Goal: Information Seeking & Learning: Learn about a topic

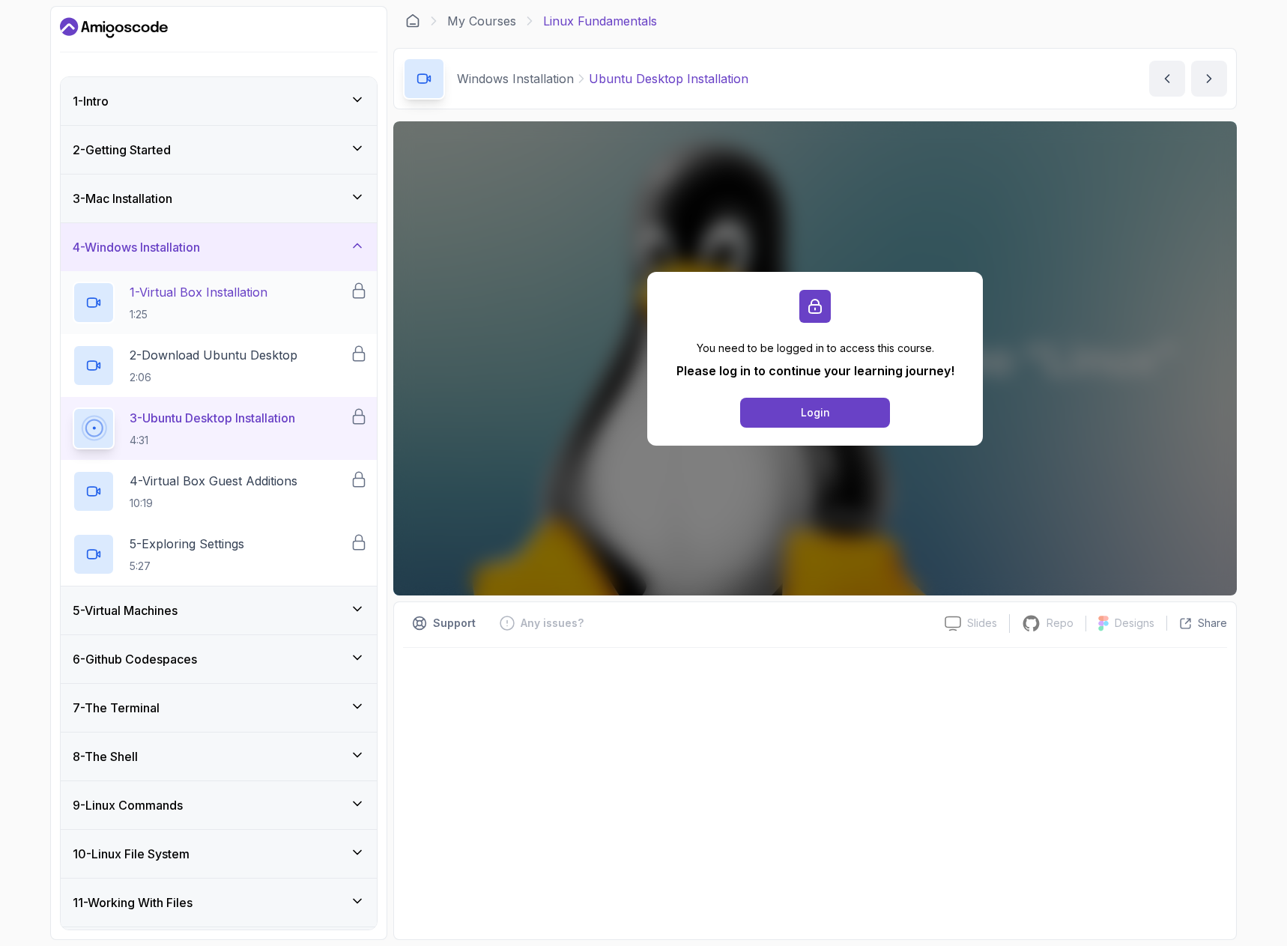
click at [210, 318] on p "1:25" at bounding box center [199, 314] width 138 height 15
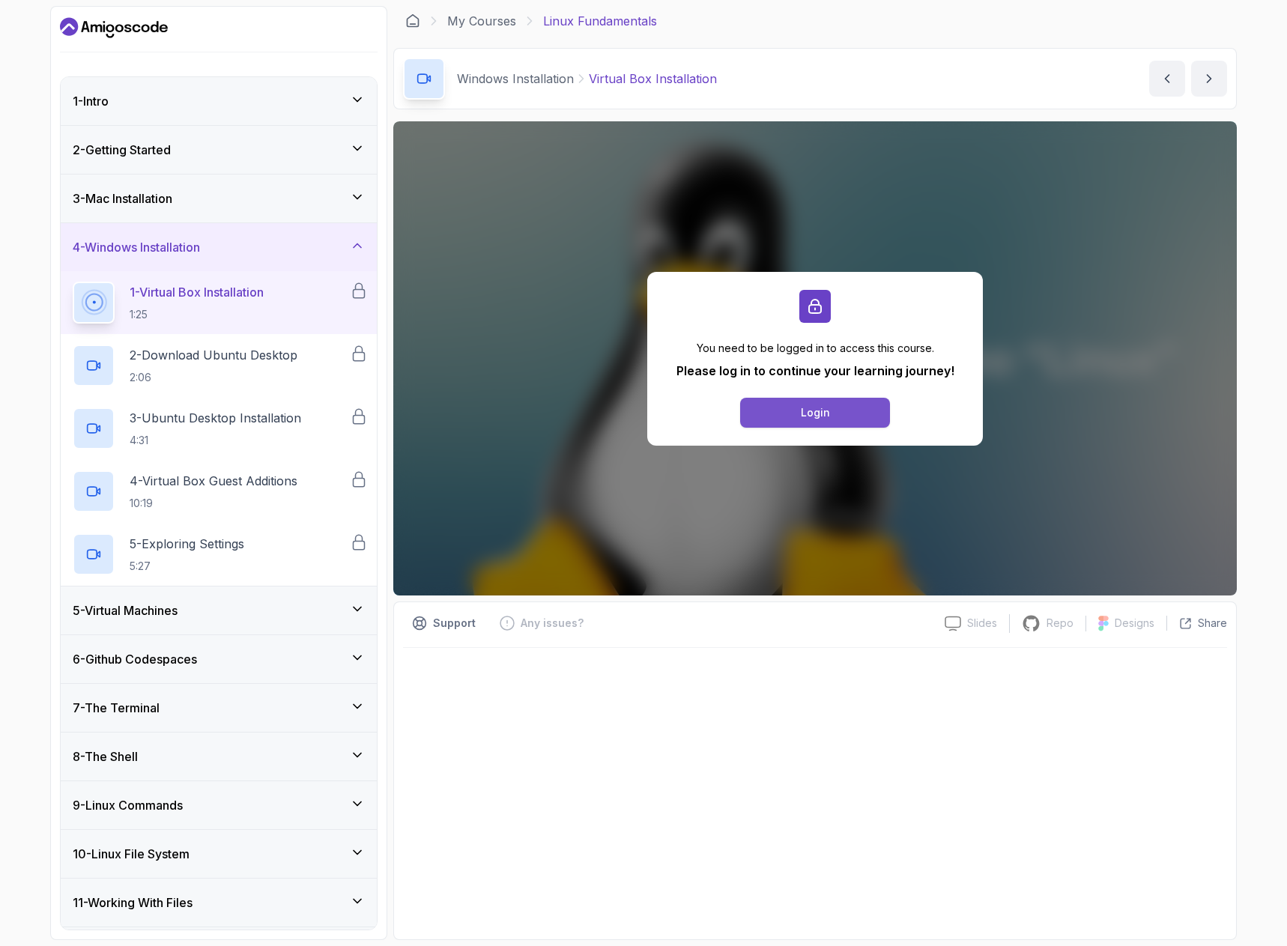
click at [814, 409] on div "Login" at bounding box center [815, 412] width 29 height 15
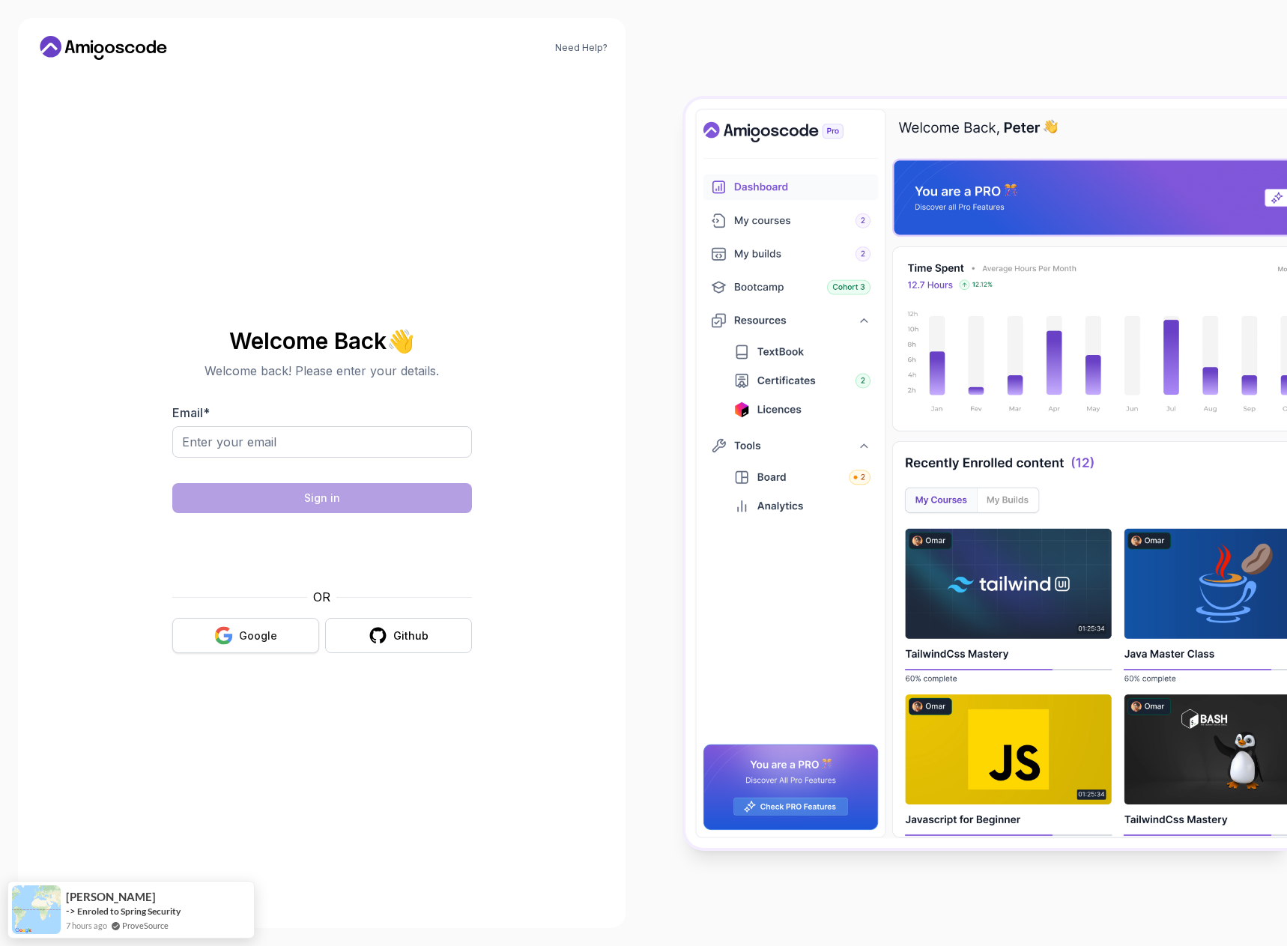
click at [237, 621] on button "Google" at bounding box center [245, 635] width 147 height 35
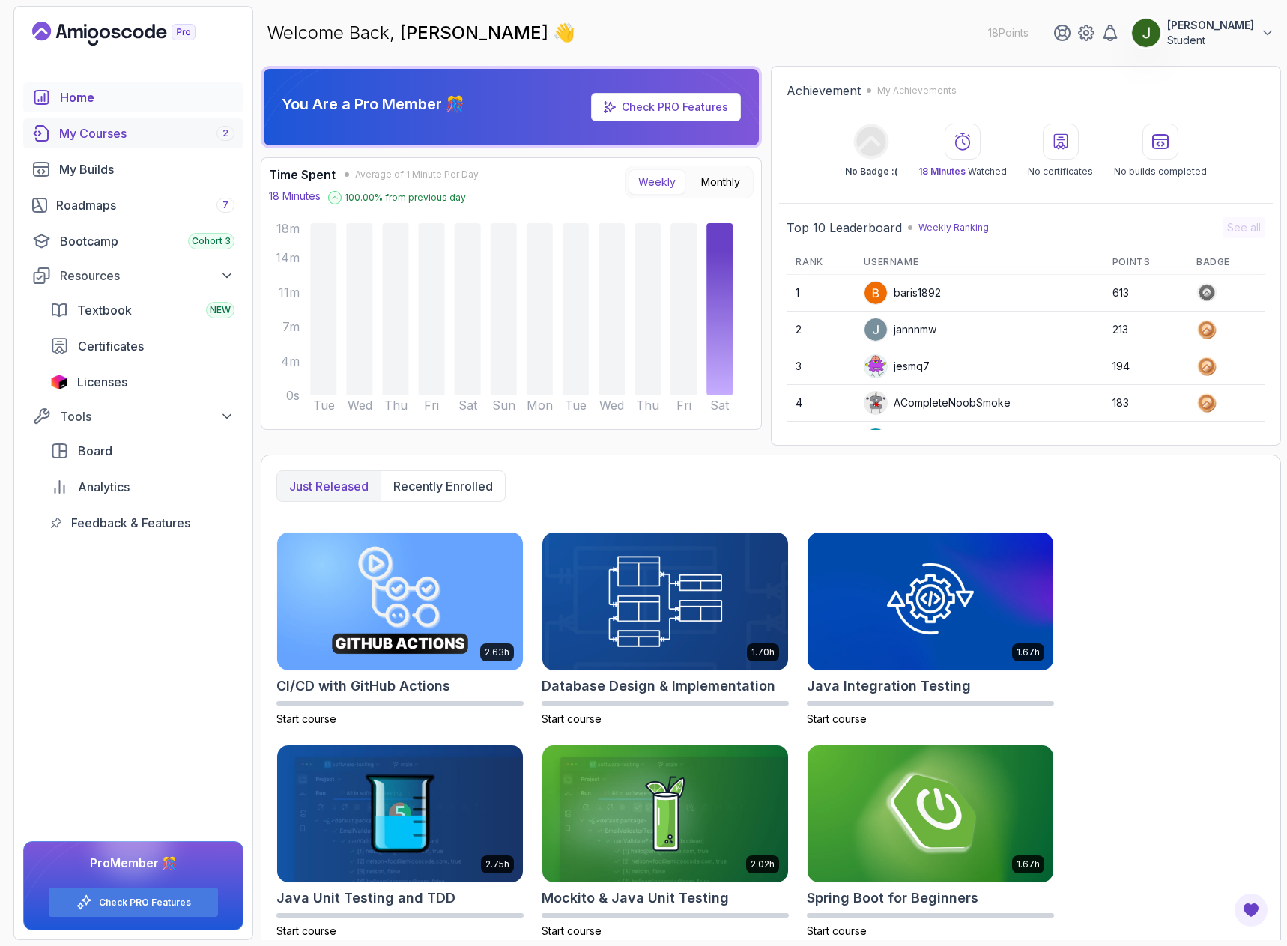
click at [119, 142] on div "My Courses 2" at bounding box center [146, 133] width 175 height 18
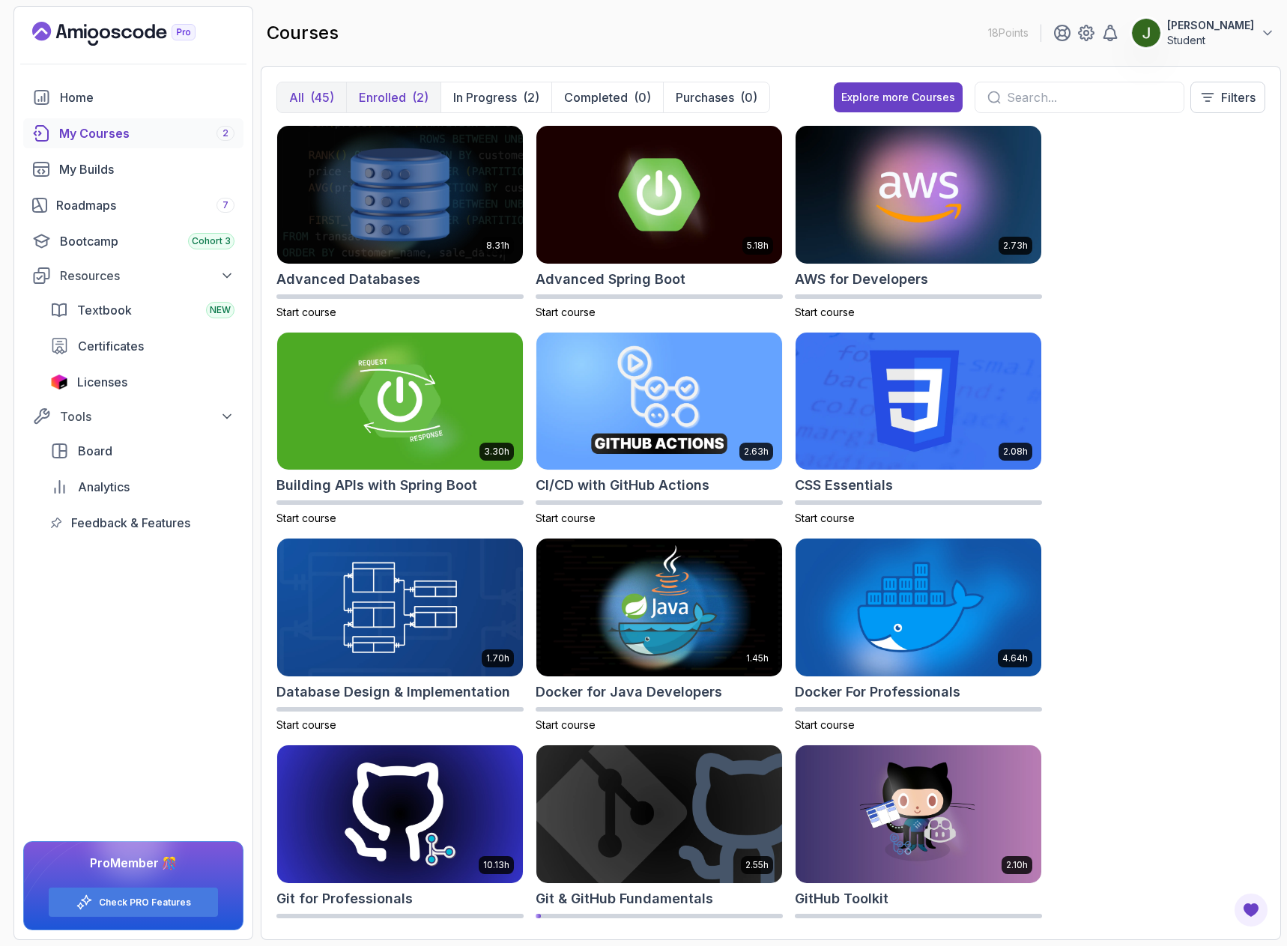
click at [378, 90] on p "Enrolled" at bounding box center [382, 97] width 47 height 18
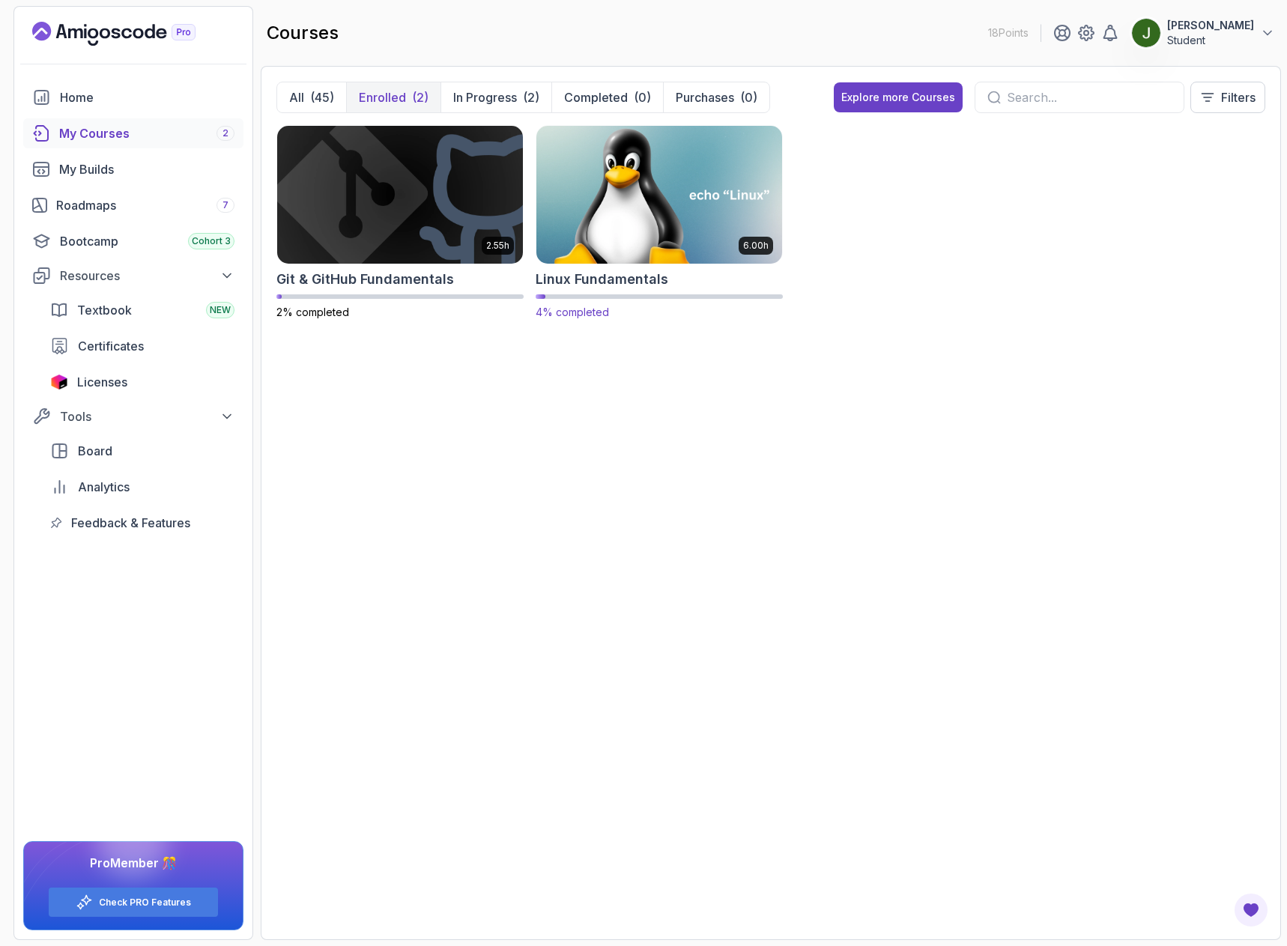
click at [665, 201] on img at bounding box center [659, 194] width 258 height 145
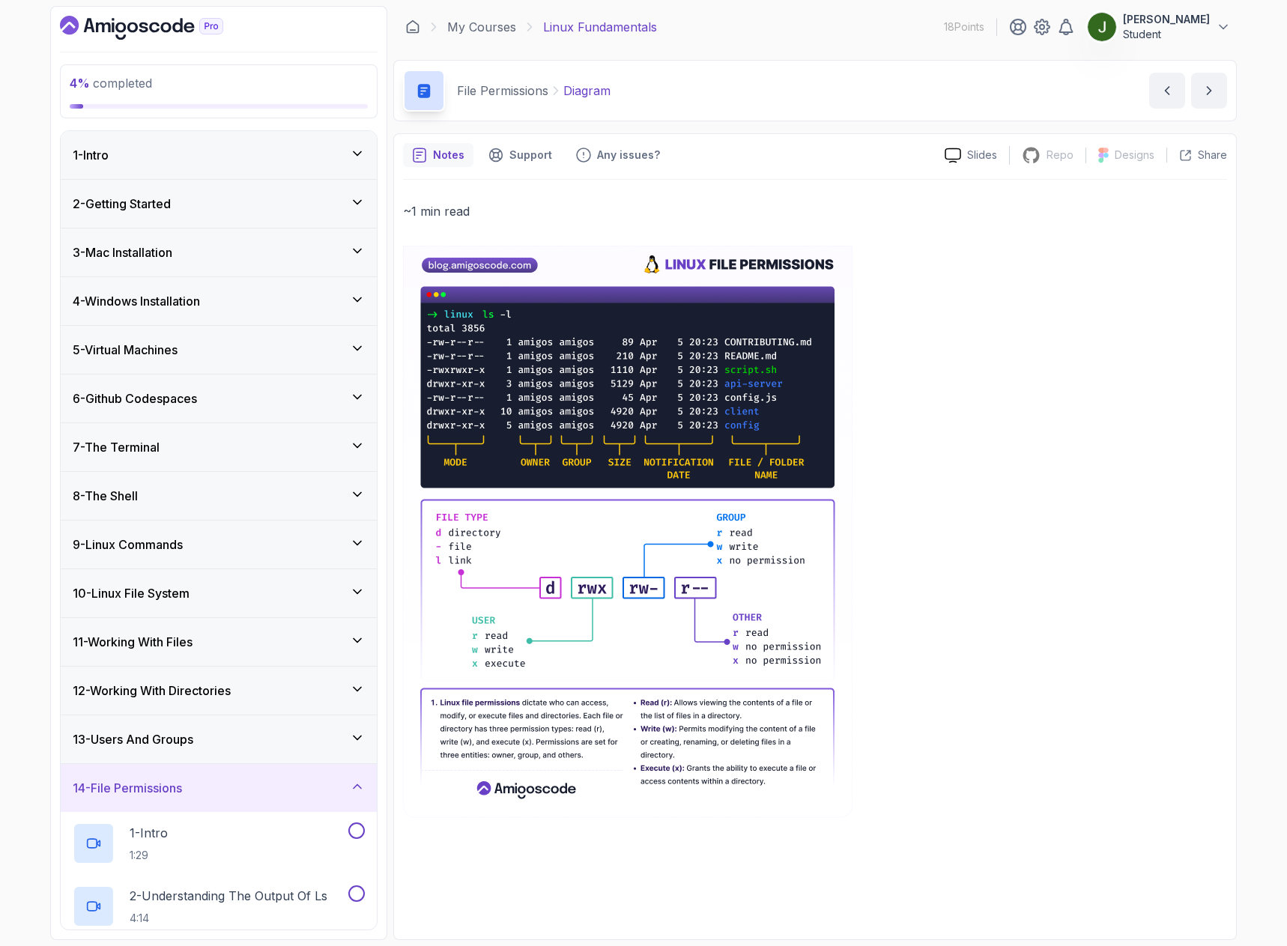
click at [173, 284] on div "4 - Windows Installation" at bounding box center [219, 301] width 316 height 48
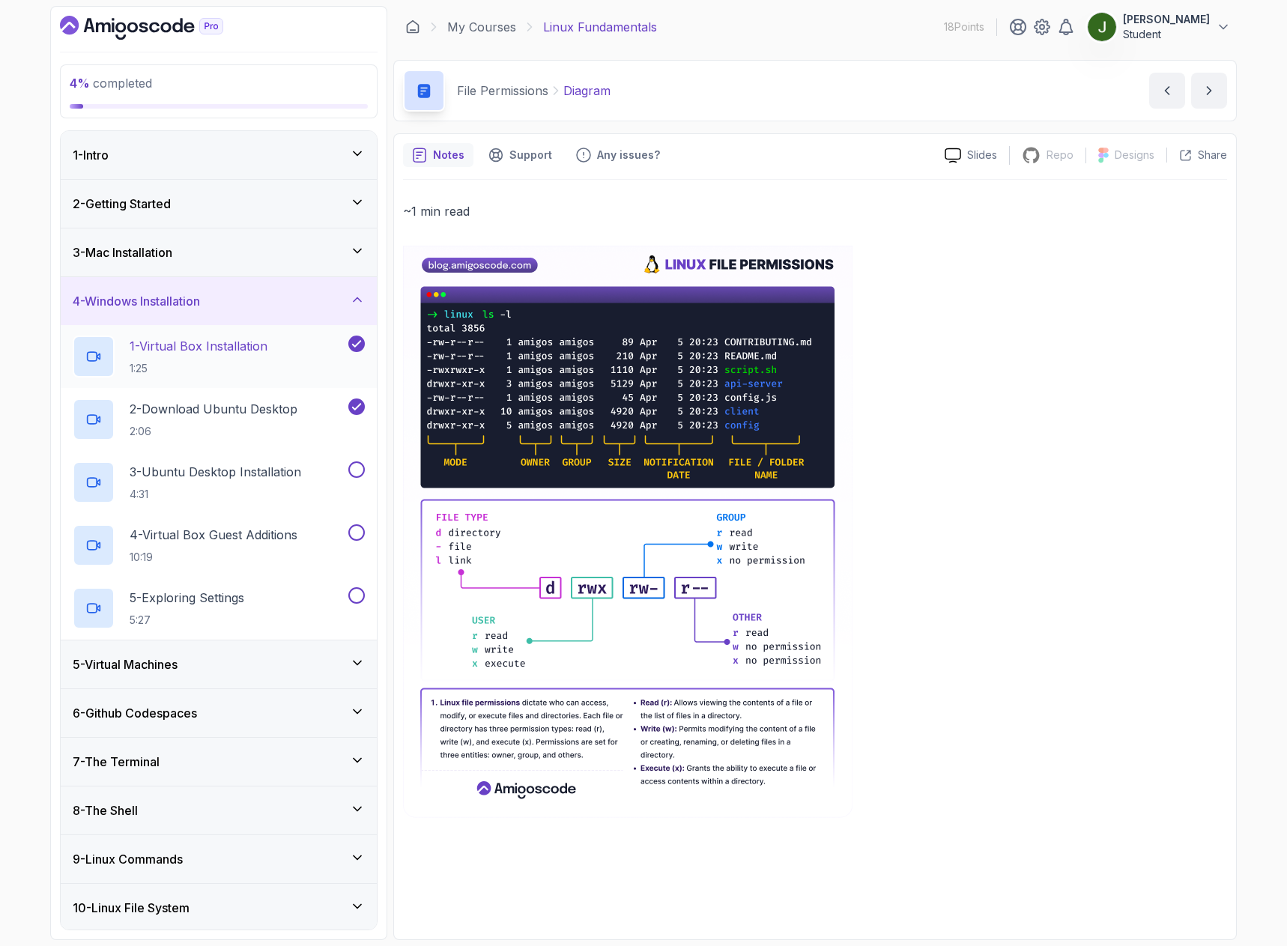
click at [187, 354] on p "1 - Virtual Box Installation" at bounding box center [199, 346] width 138 height 18
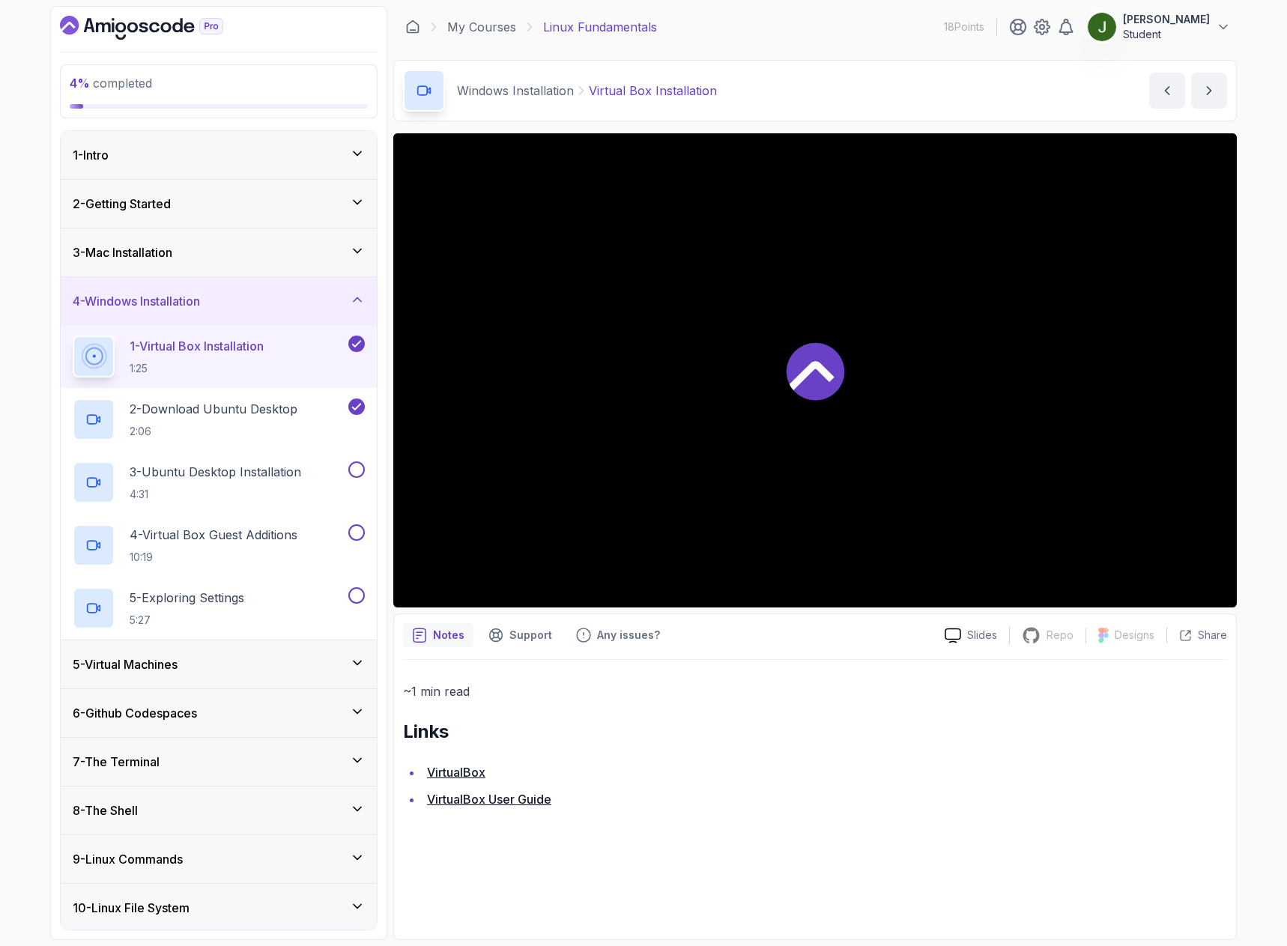
click at [467, 796] on link "VirtualBox User Guide" at bounding box center [489, 799] width 124 height 15
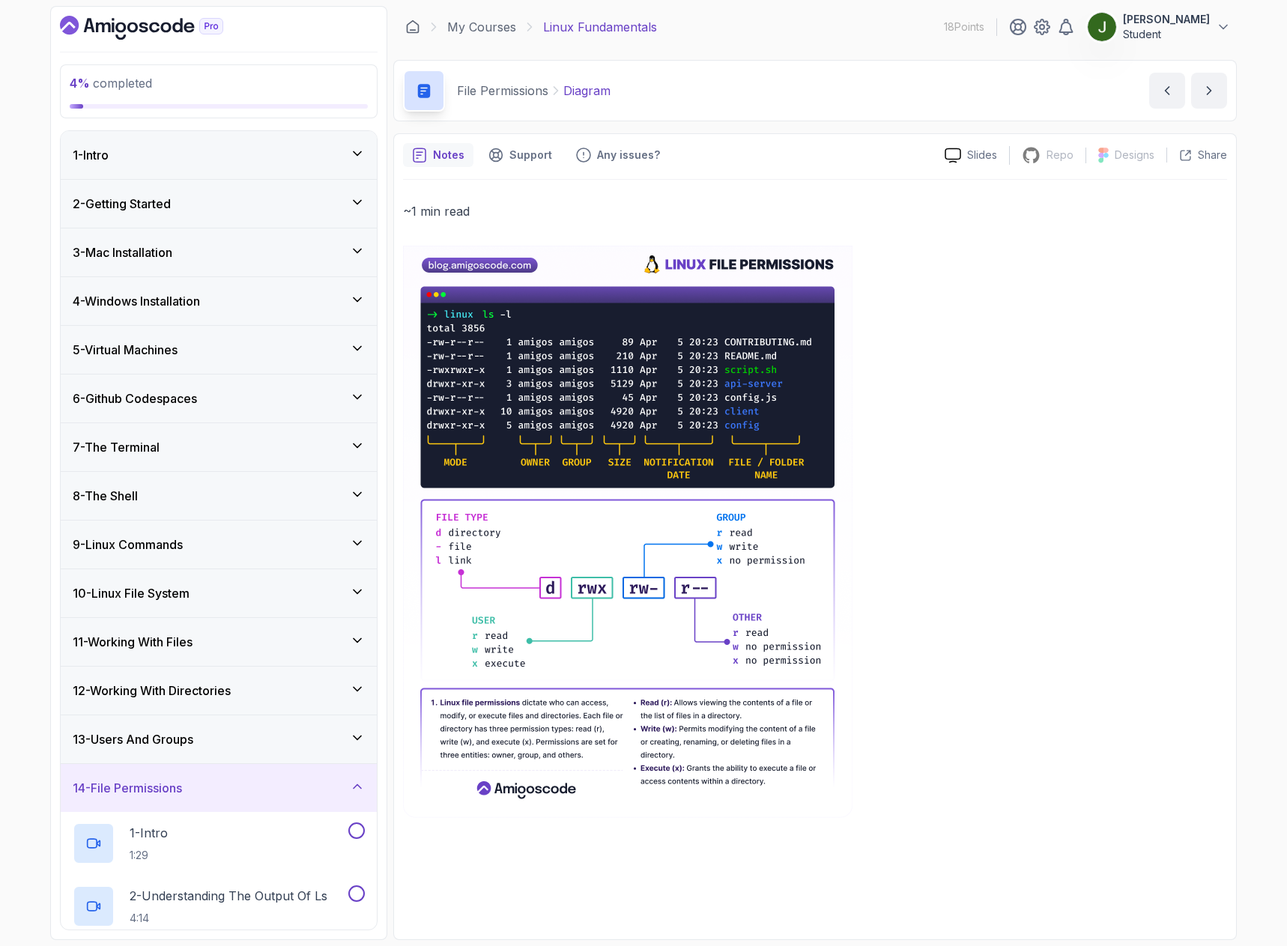
click at [228, 298] on div "4 - Windows Installation" at bounding box center [219, 301] width 292 height 18
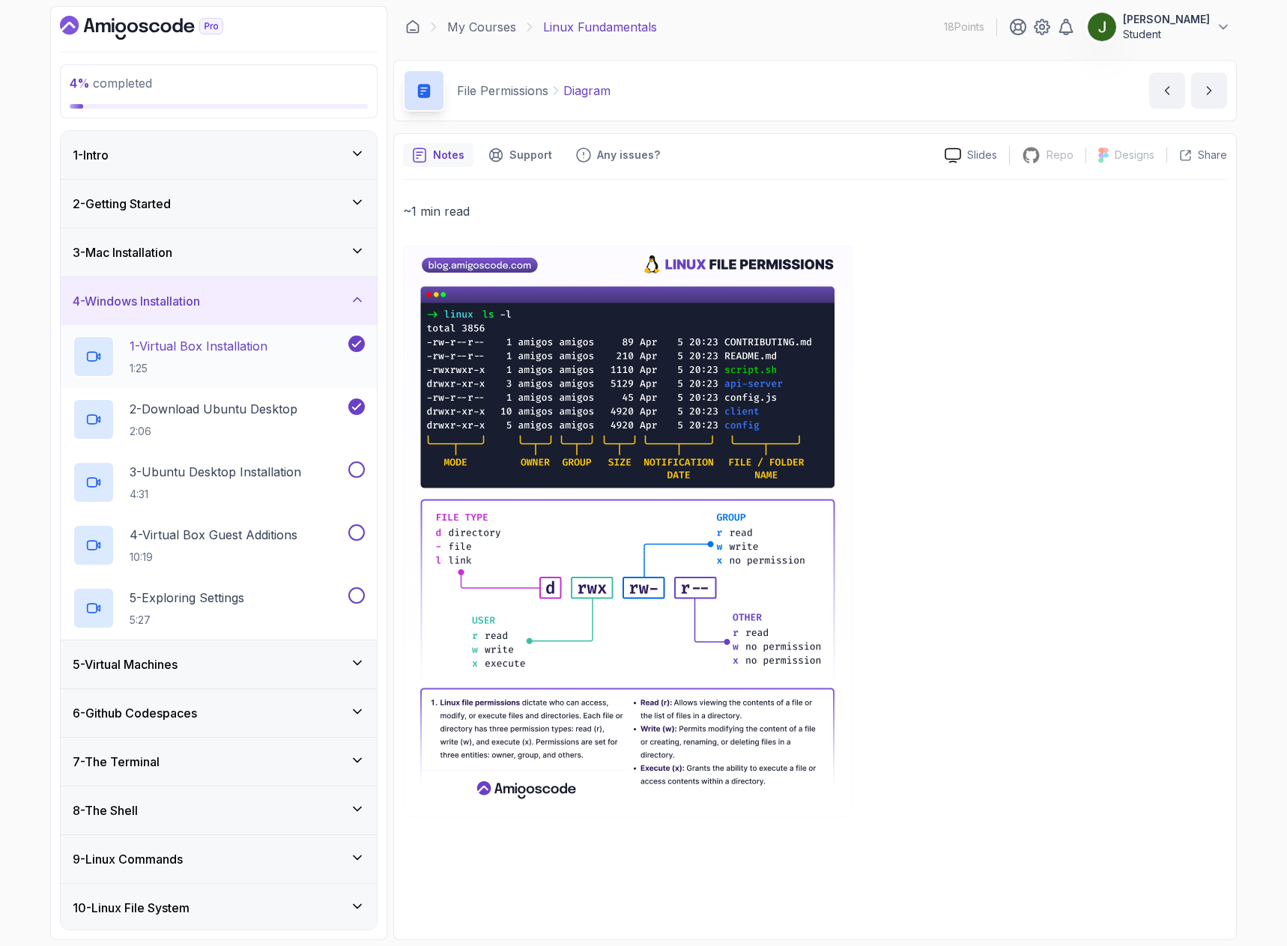
click at [250, 350] on p "1 - Virtual Box Installation" at bounding box center [199, 346] width 138 height 18
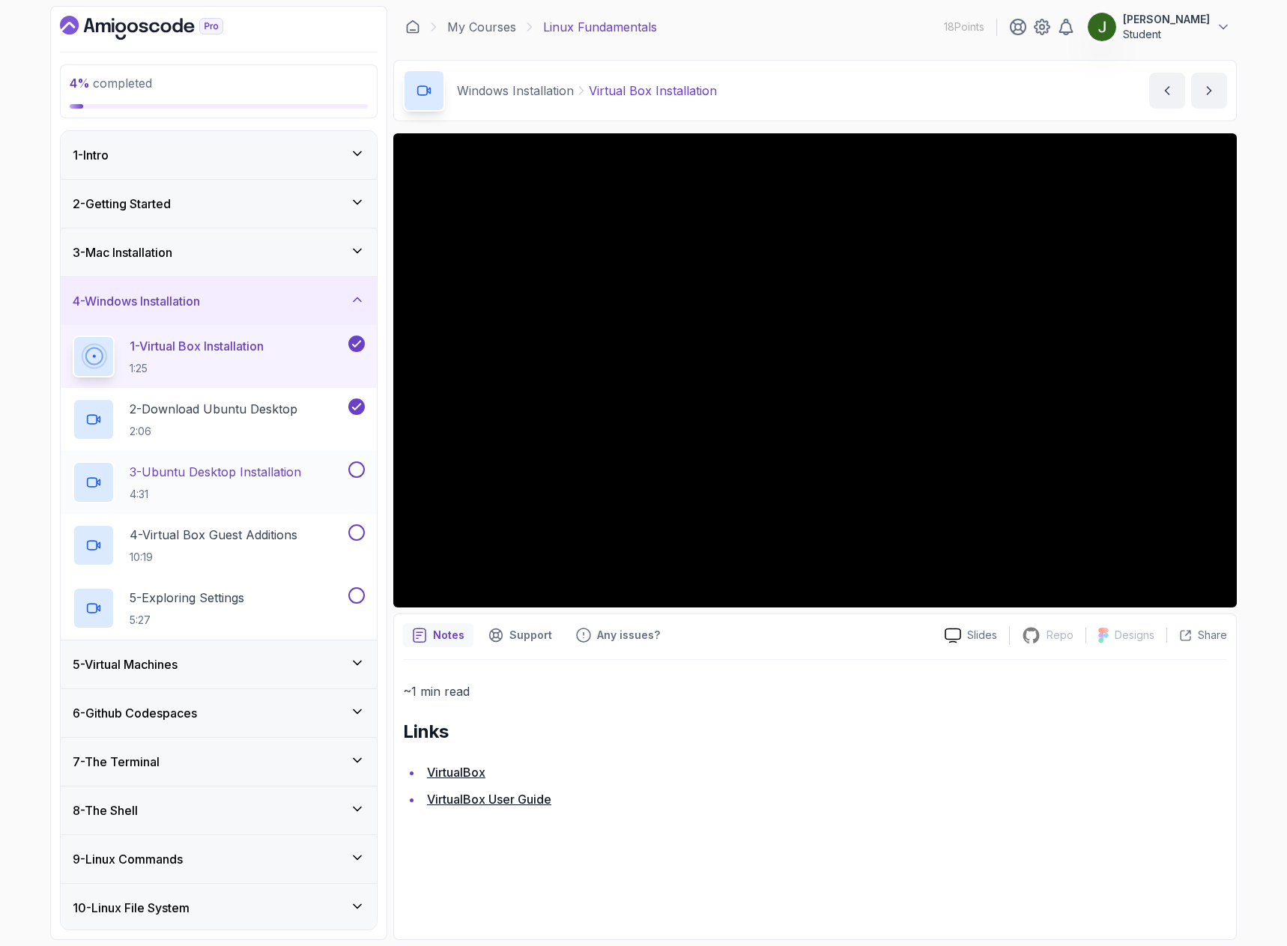
click at [219, 488] on p "4:31" at bounding box center [215, 494] width 171 height 15
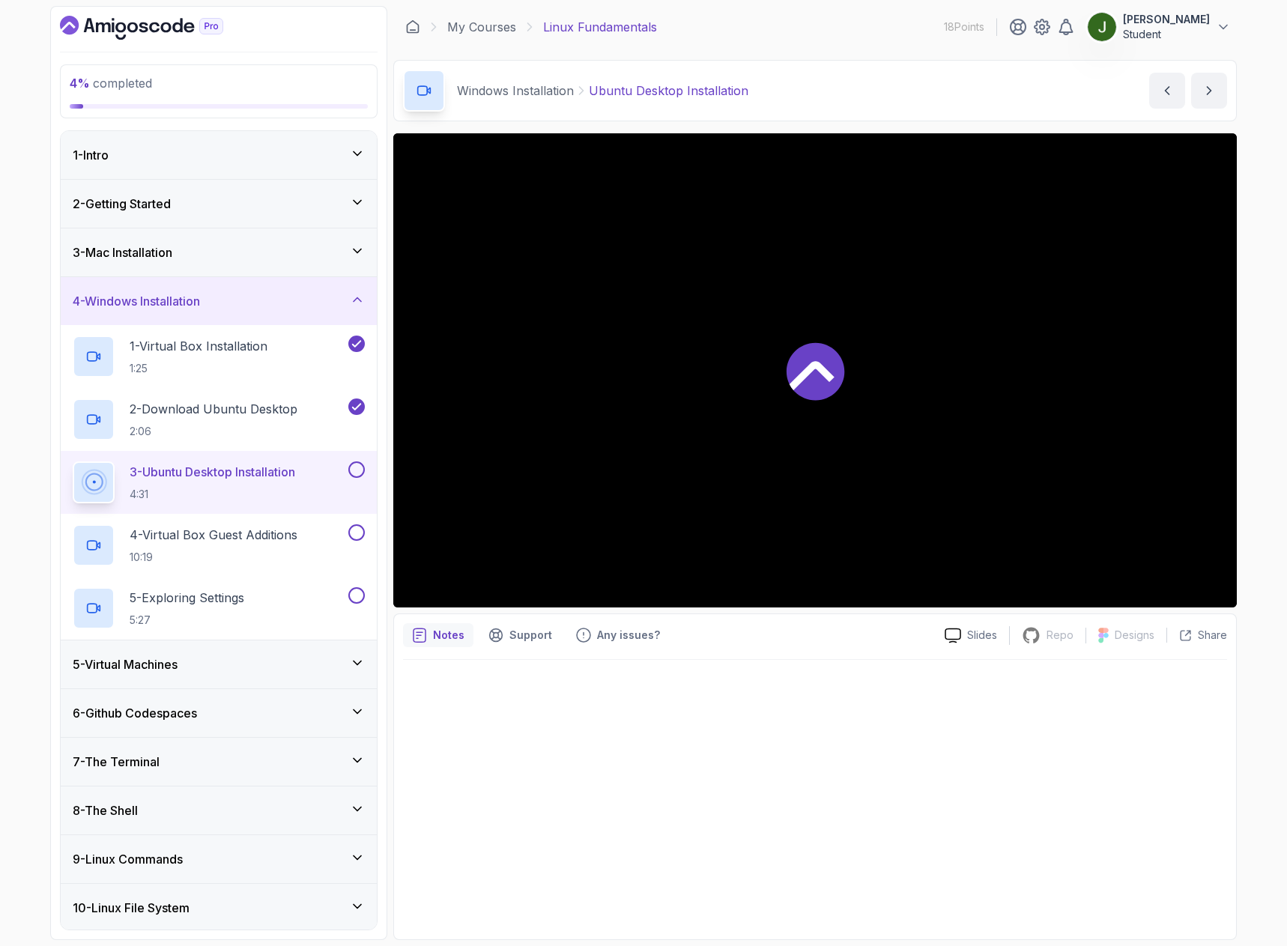
click at [819, 352] on icon at bounding box center [815, 371] width 58 height 58
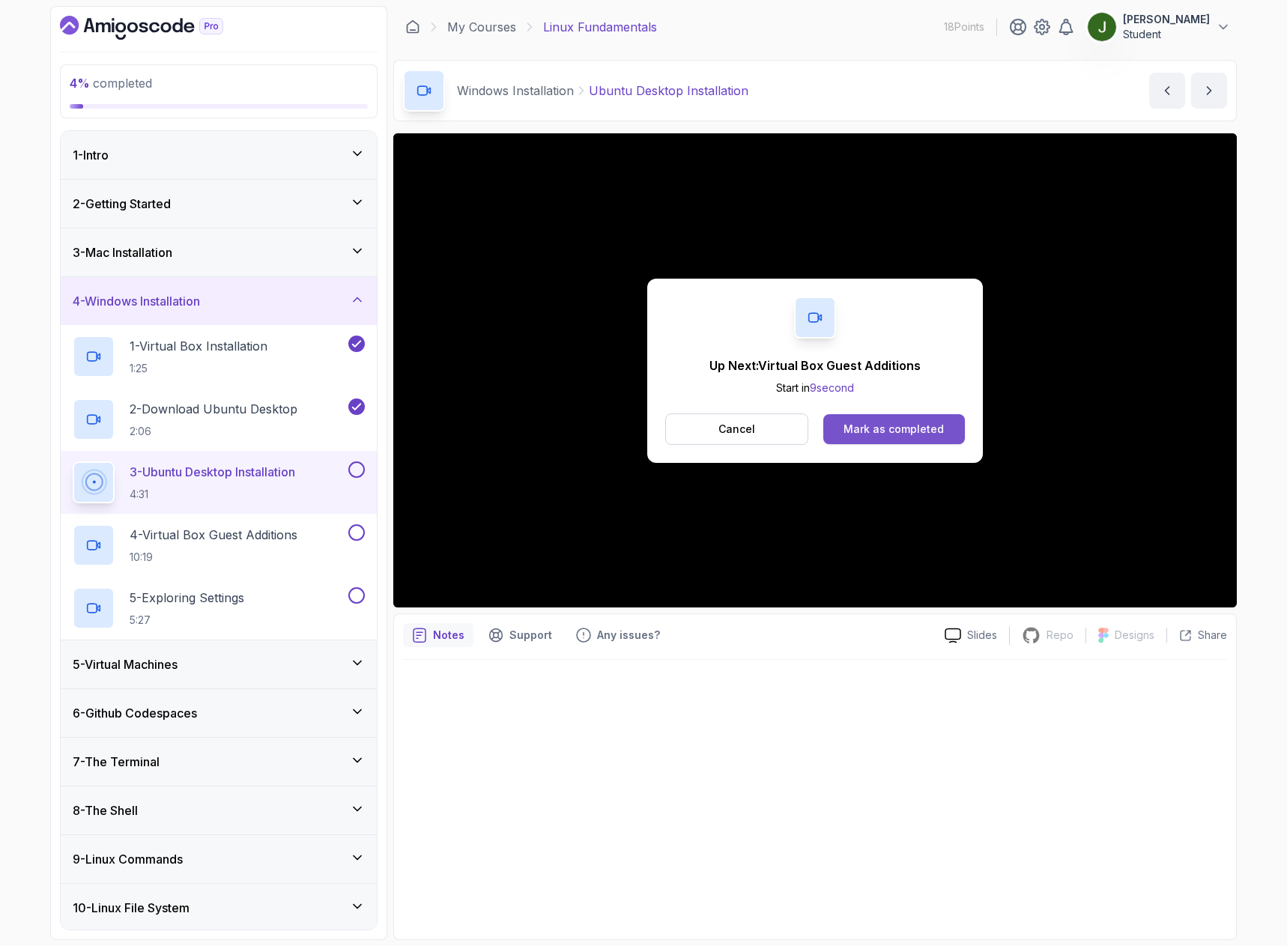
click at [874, 433] on div "Mark as completed" at bounding box center [893, 429] width 100 height 15
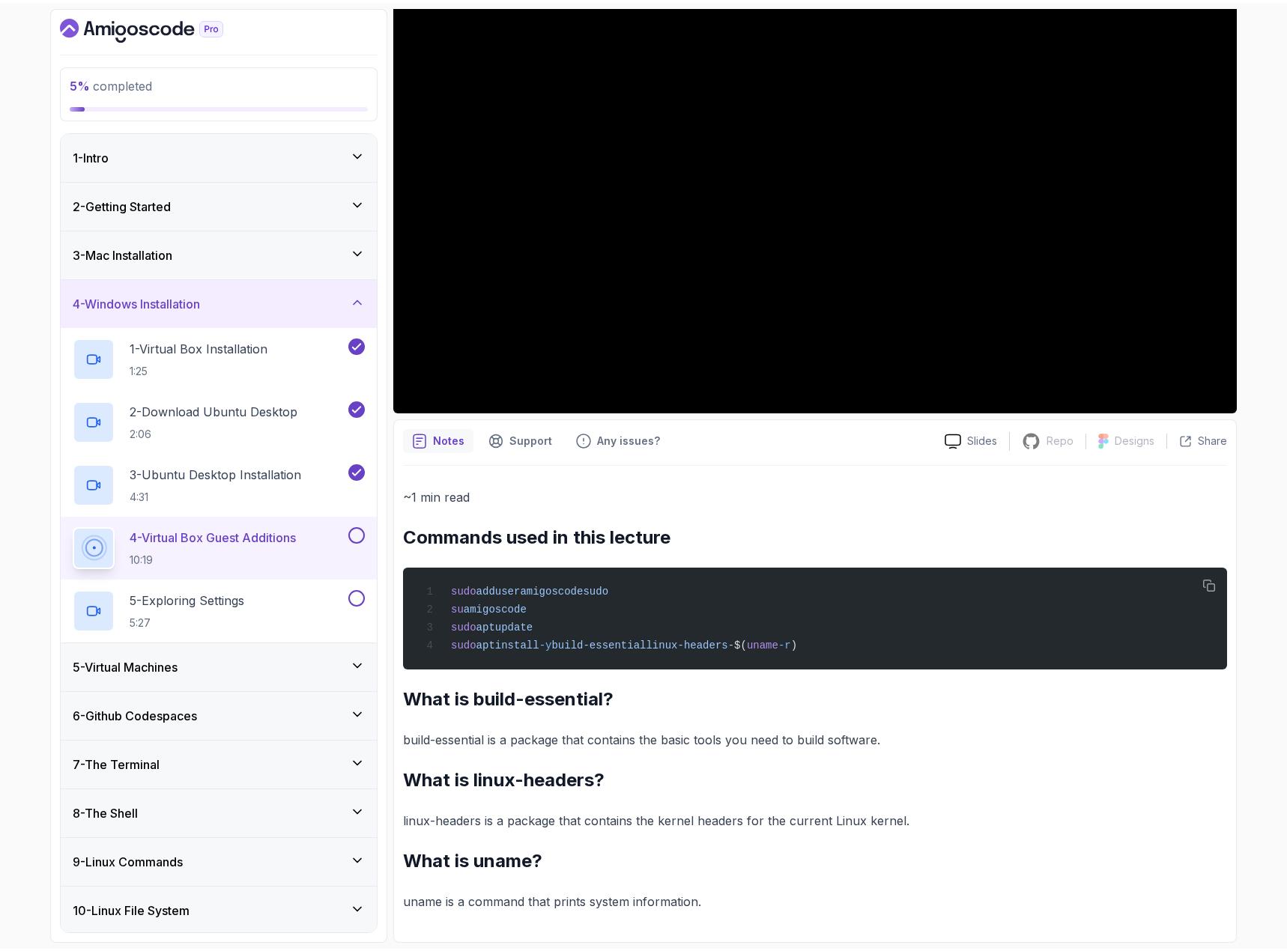
scroll to position [194, 0]
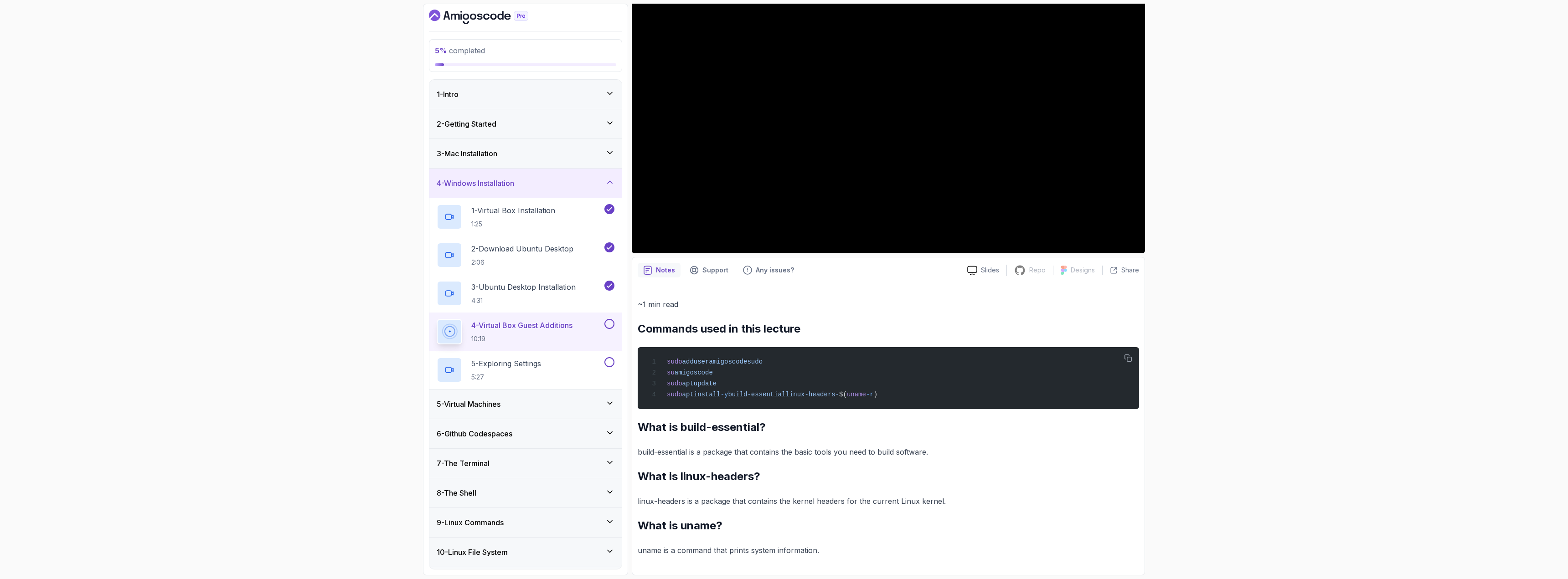
click at [363, 118] on div "5 % completed 1 - Intro 2 - Getting Started 3 - Mac Installation 4 - Windows In…" at bounding box center [784, 290] width 1568 height 579
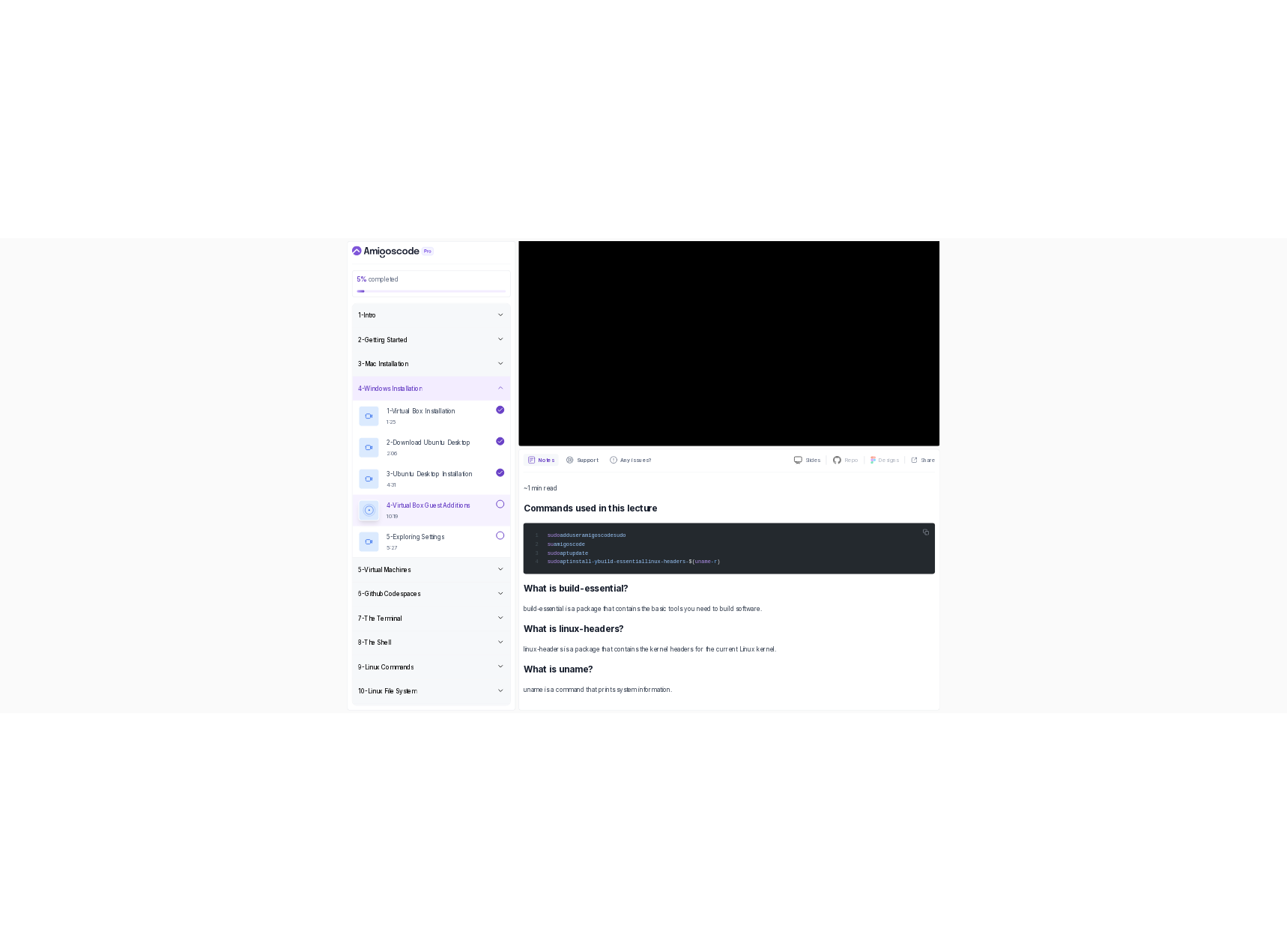
scroll to position [195, 0]
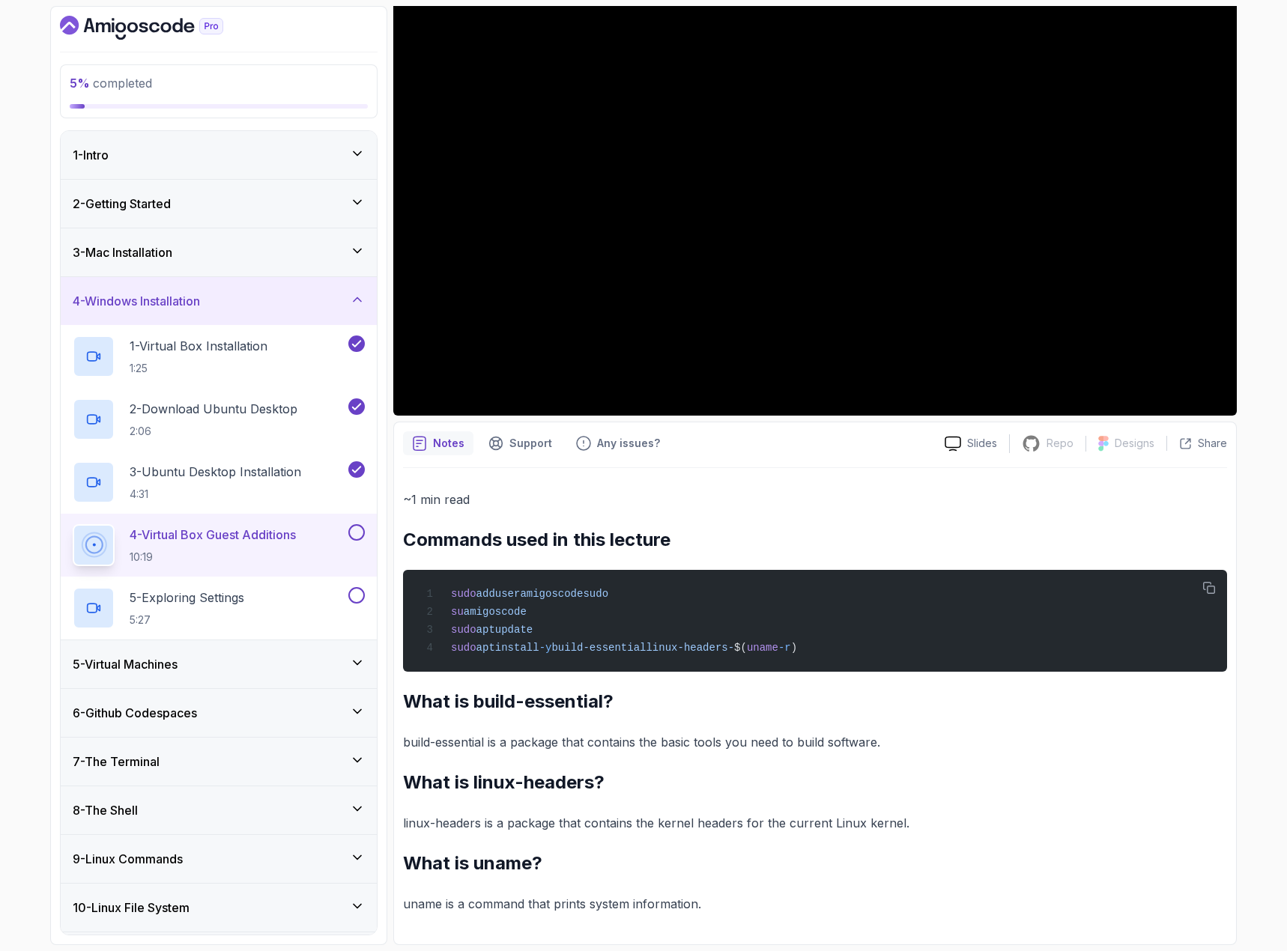
drag, startPoint x: 659, startPoint y: 485, endPoint x: 654, endPoint y: 476, distance: 10.7
click at [659, 485] on div "~1 min read Commands used in this lecture sudo adduser amigoscode sudo su amigo…" at bounding box center [815, 701] width 824 height 467
click at [228, 401] on p "2 - Download Ubuntu Desktop" at bounding box center [214, 409] width 168 height 18
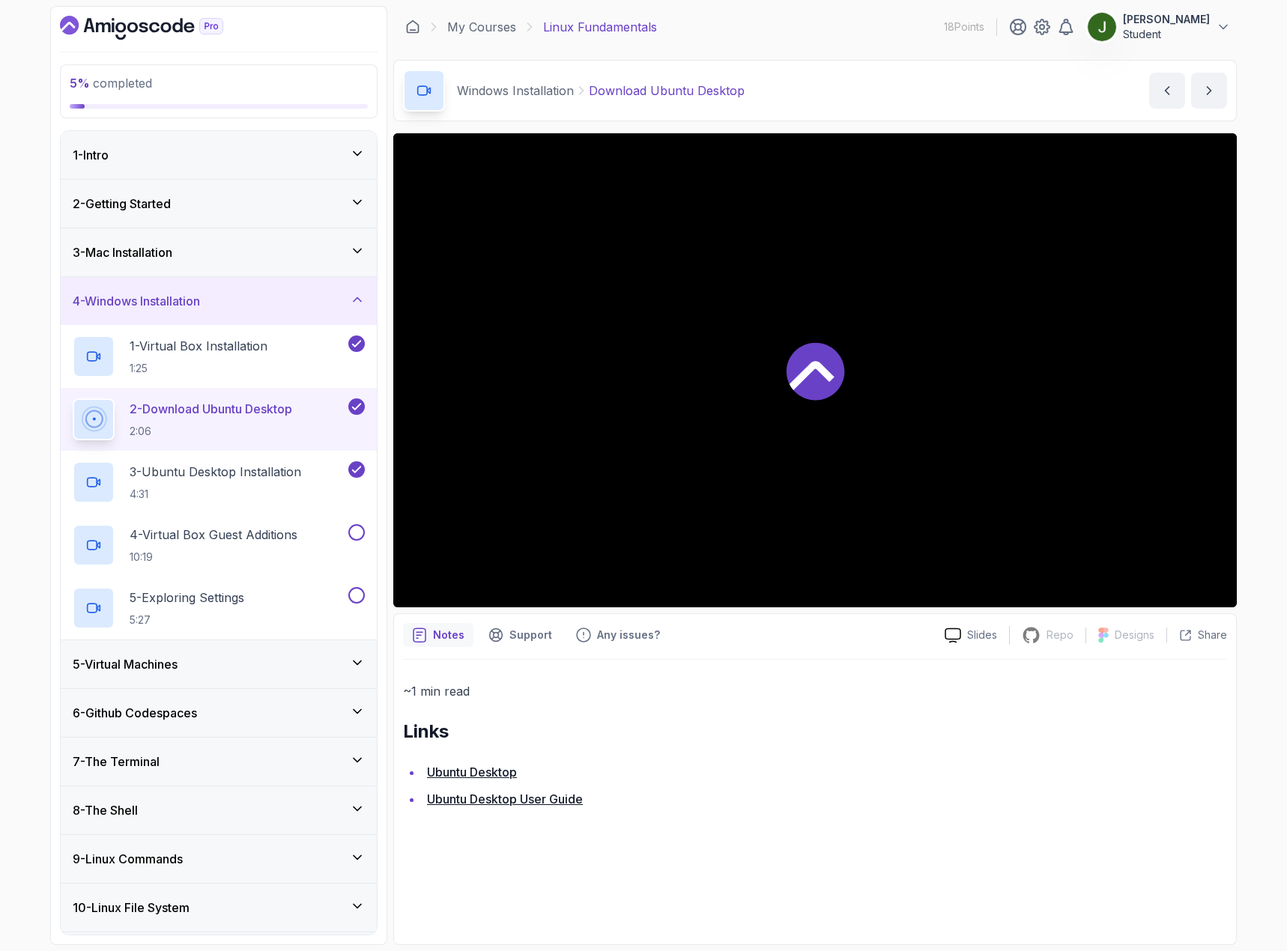
click at [837, 370] on icon at bounding box center [815, 371] width 58 height 58
click at [171, 464] on p "3 - Ubuntu Desktop Installation" at bounding box center [215, 472] width 171 height 18
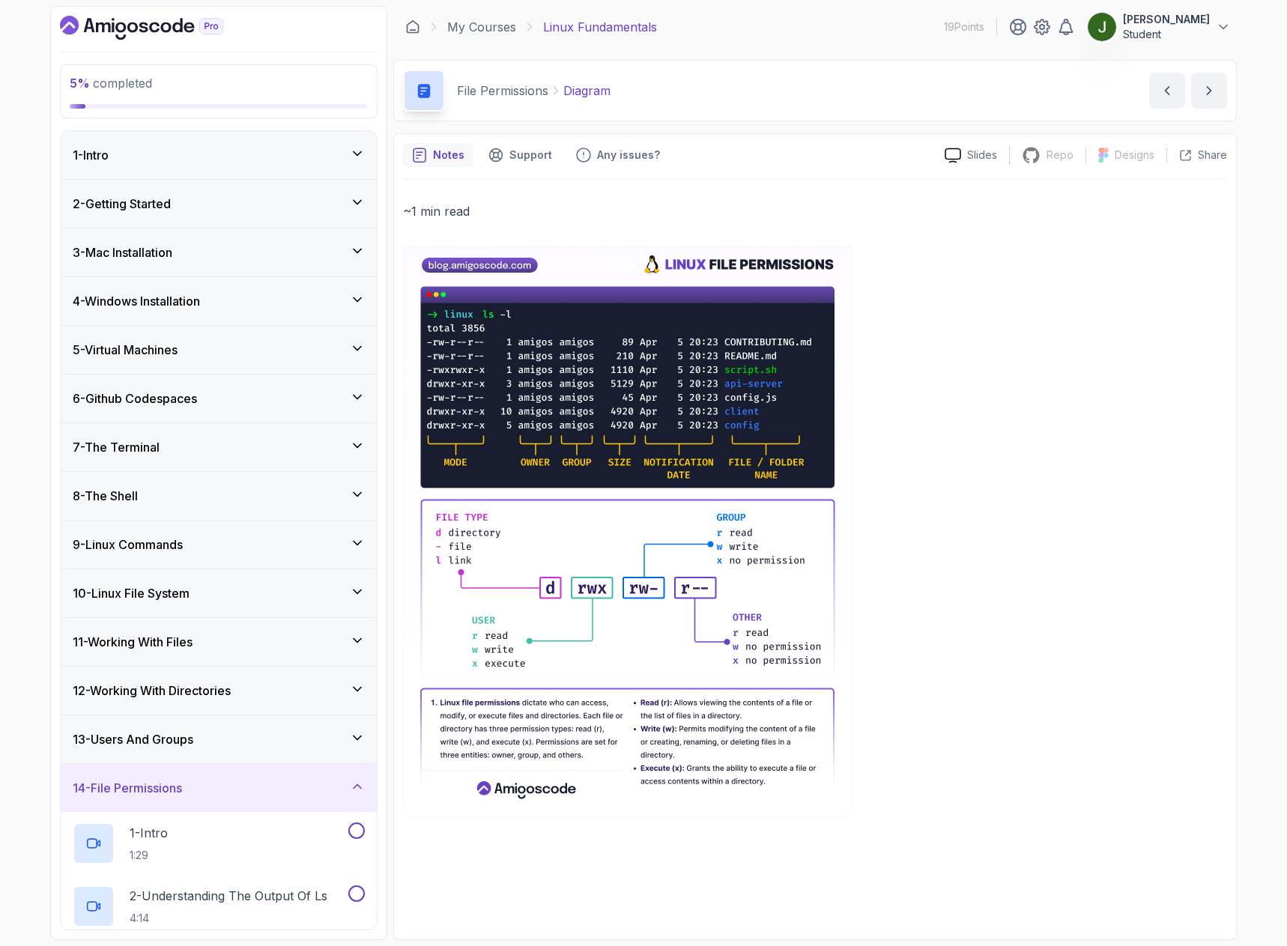
click at [177, 347] on h3 "5 - Virtual Machines" at bounding box center [125, 350] width 105 height 18
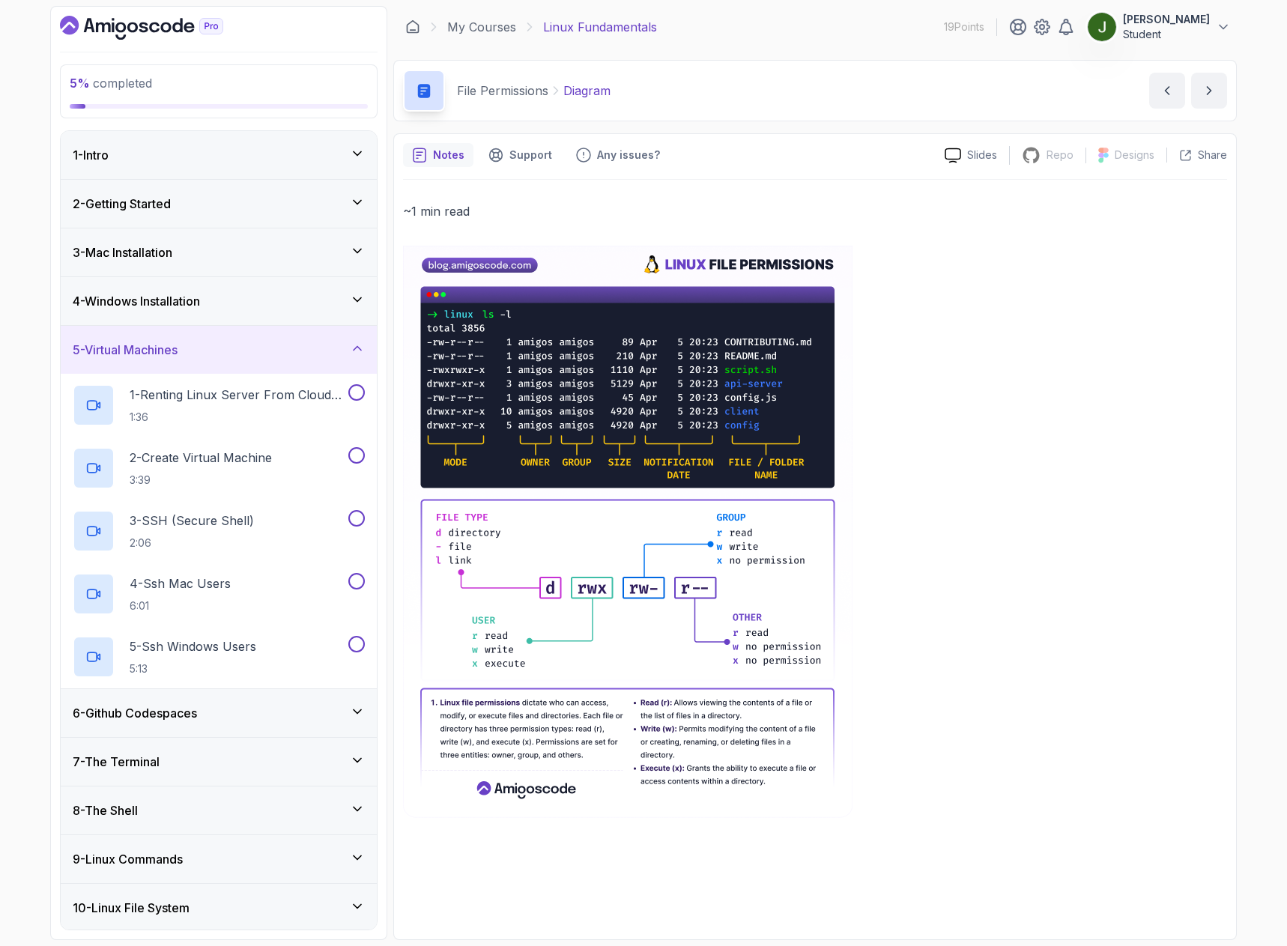
click at [216, 312] on div "4 - Windows Installation" at bounding box center [219, 301] width 316 height 48
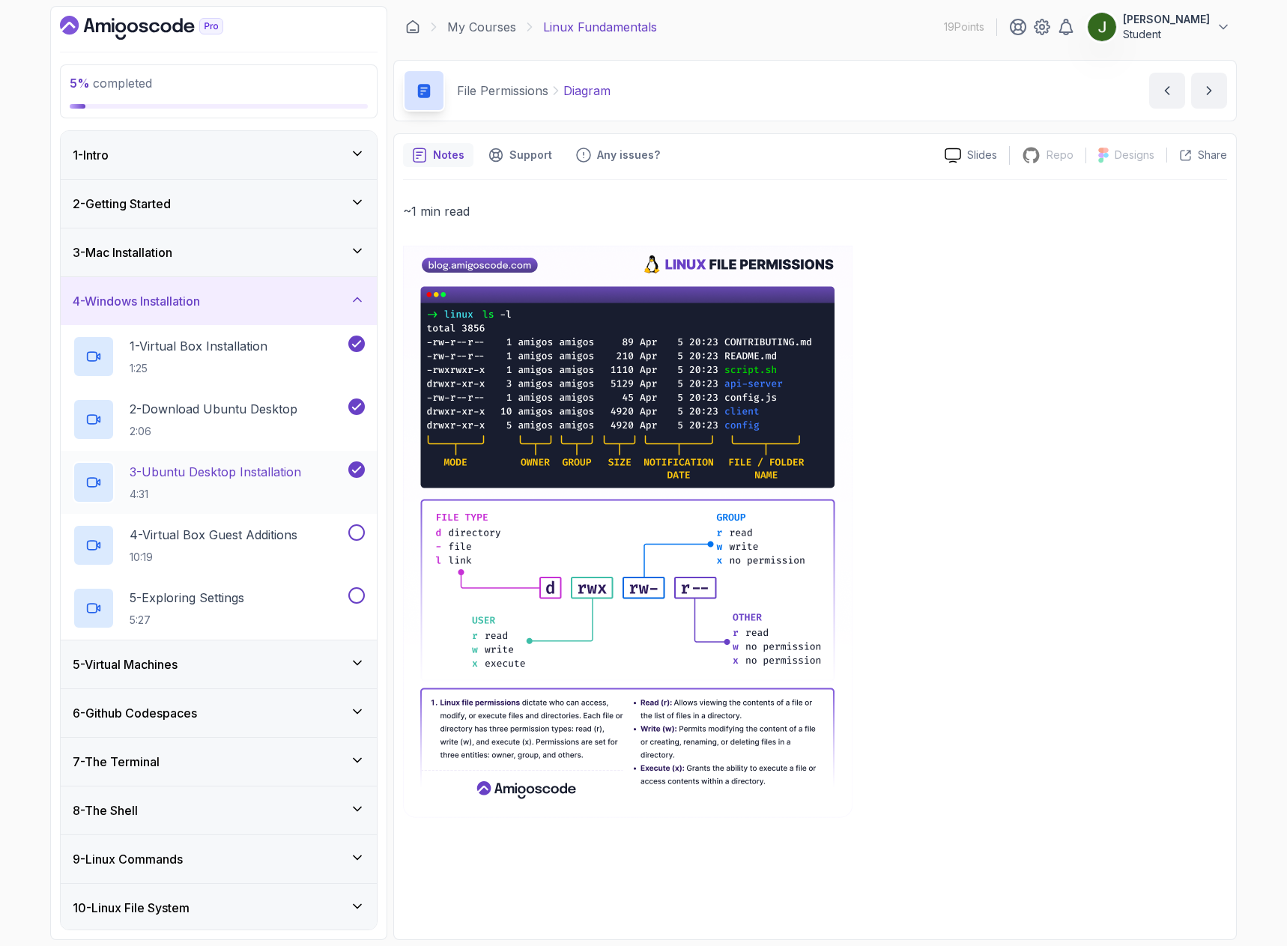
click at [237, 493] on p "4:31" at bounding box center [215, 494] width 171 height 15
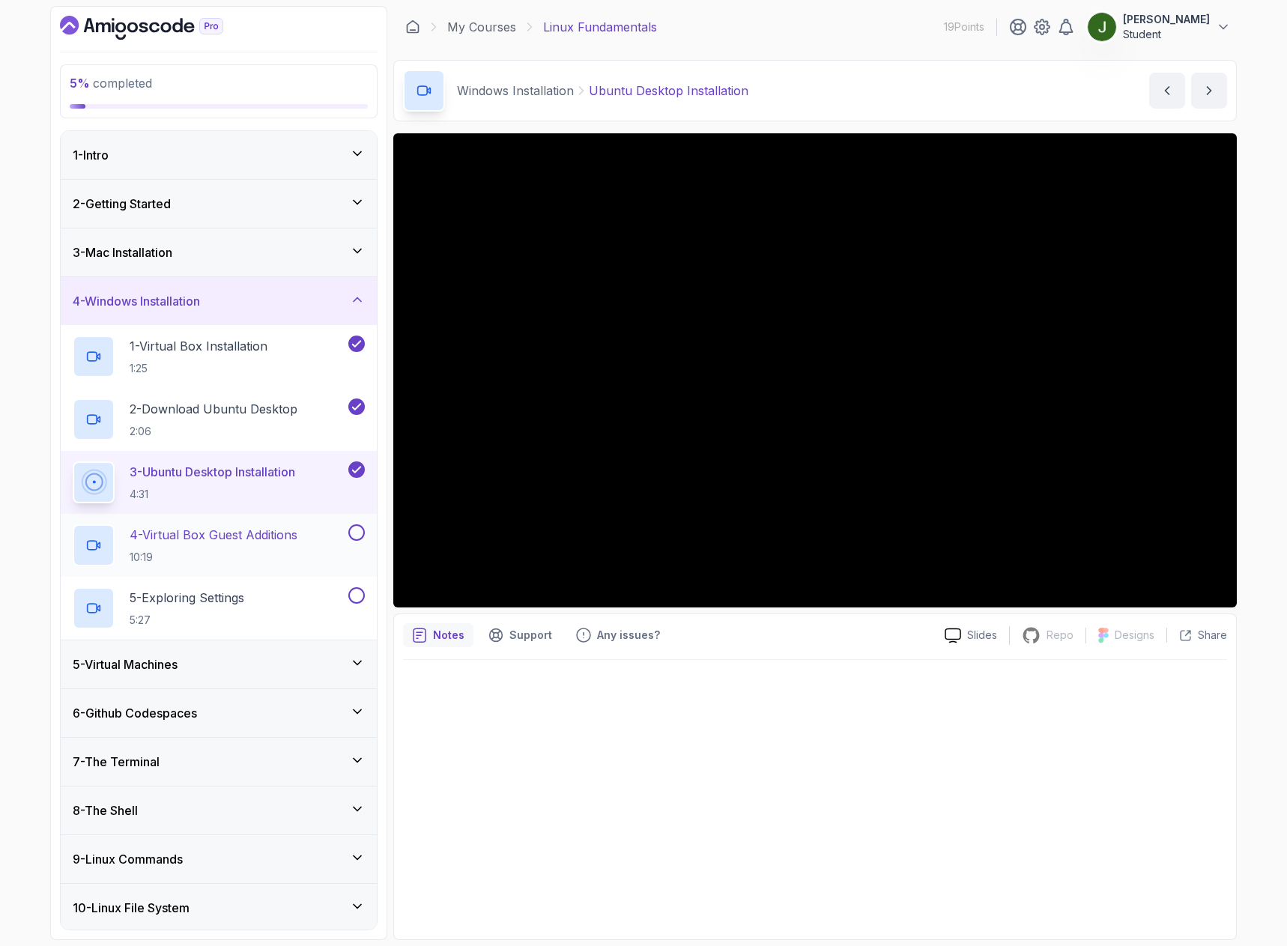
click at [221, 553] on p "10:19" at bounding box center [214, 557] width 168 height 15
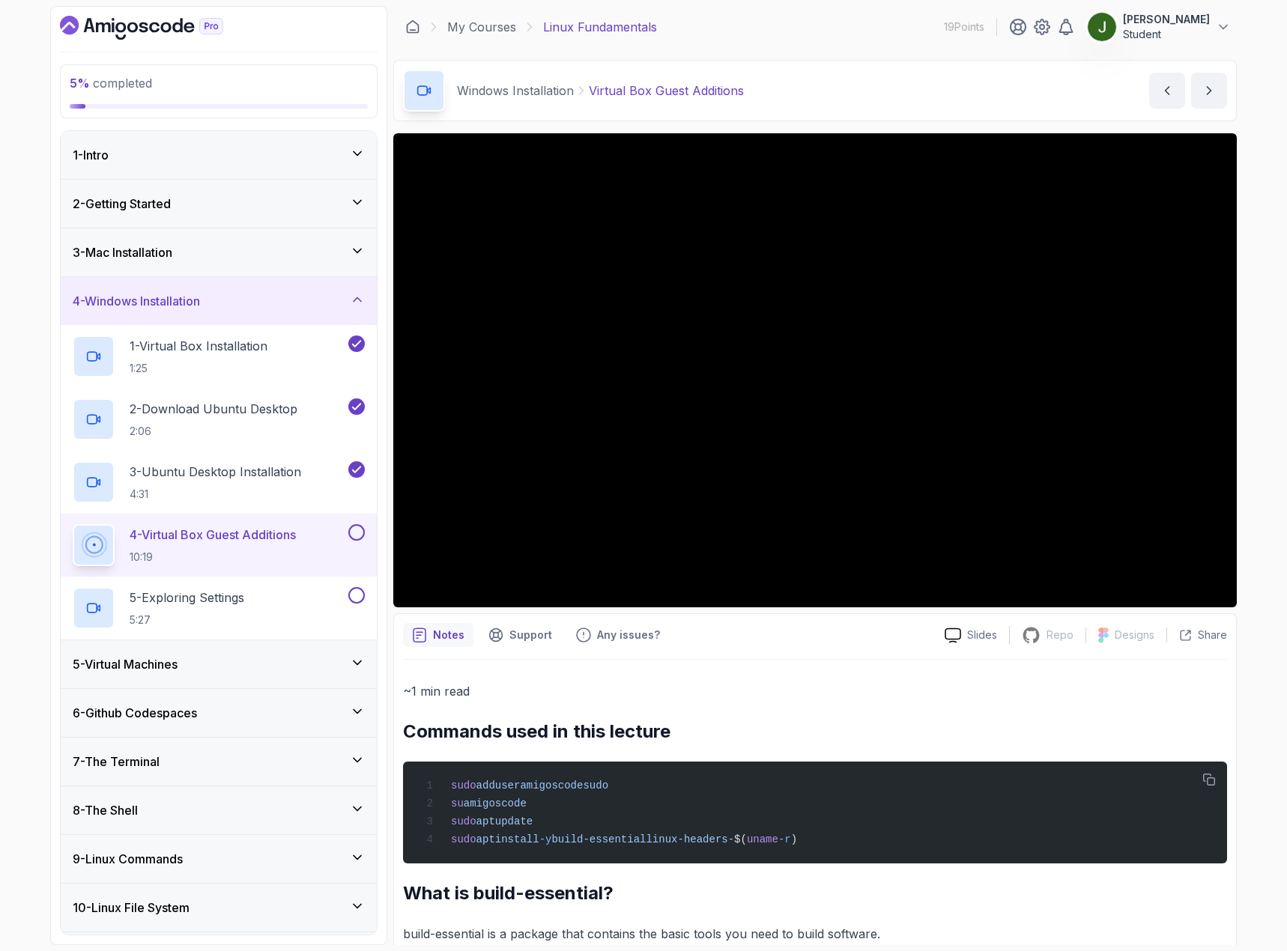
click at [1254, 73] on div "5 % completed 1 - Intro 2 - Getting Started 3 - Mac Installation 4 - Windows In…" at bounding box center [643, 475] width 1287 height 951
drag, startPoint x: 794, startPoint y: 842, endPoint x: 449, endPoint y: 843, distance: 344.5
click at [449, 843] on div "sudo adduser amigoscode sudo su amigoscode sudo apt update sudo apt install -y …" at bounding box center [815, 813] width 800 height 84
copy span "sudo apt install -y build-essential linux-headers- $( uname -r )"
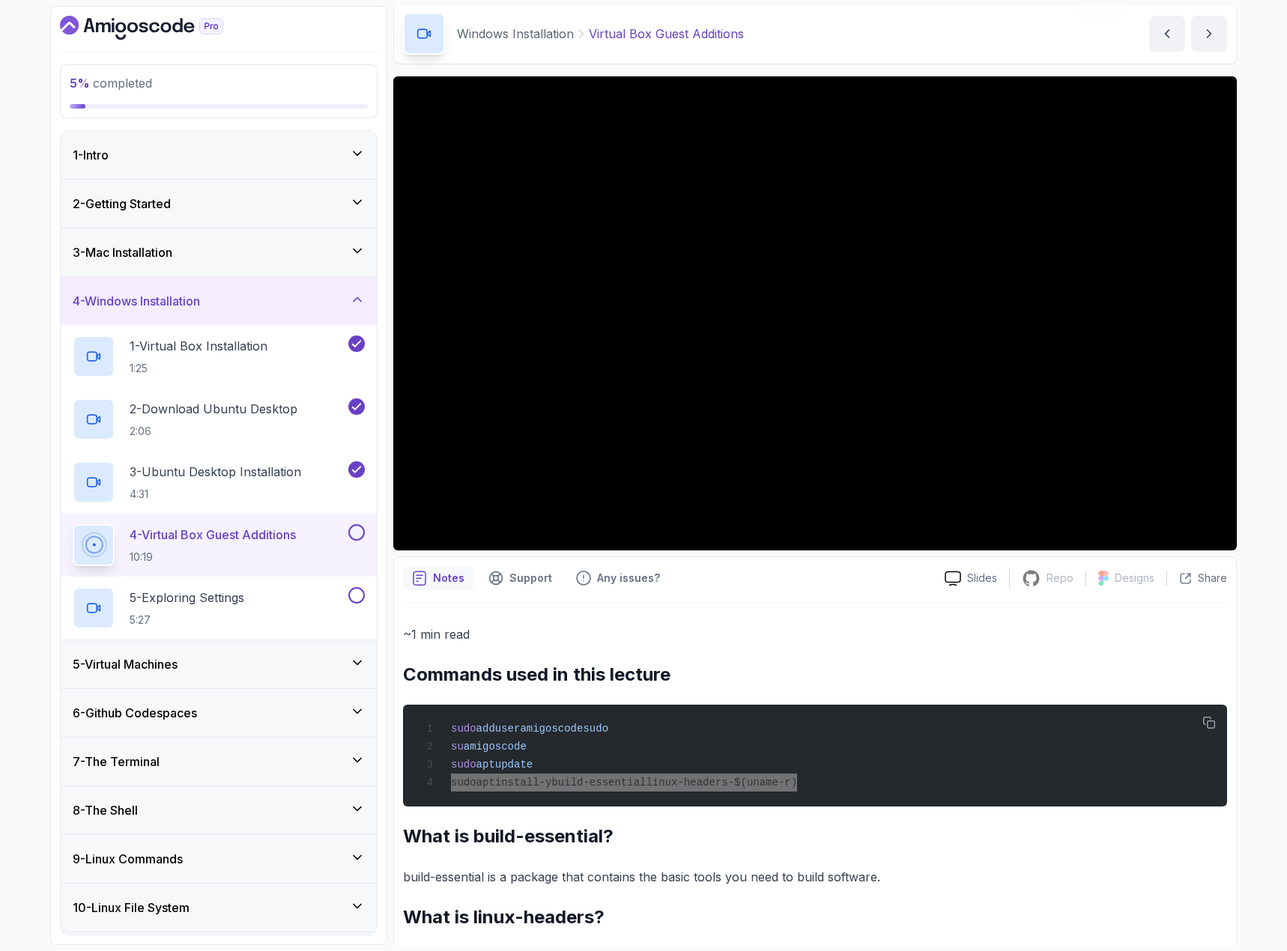
scroll to position [45, 0]
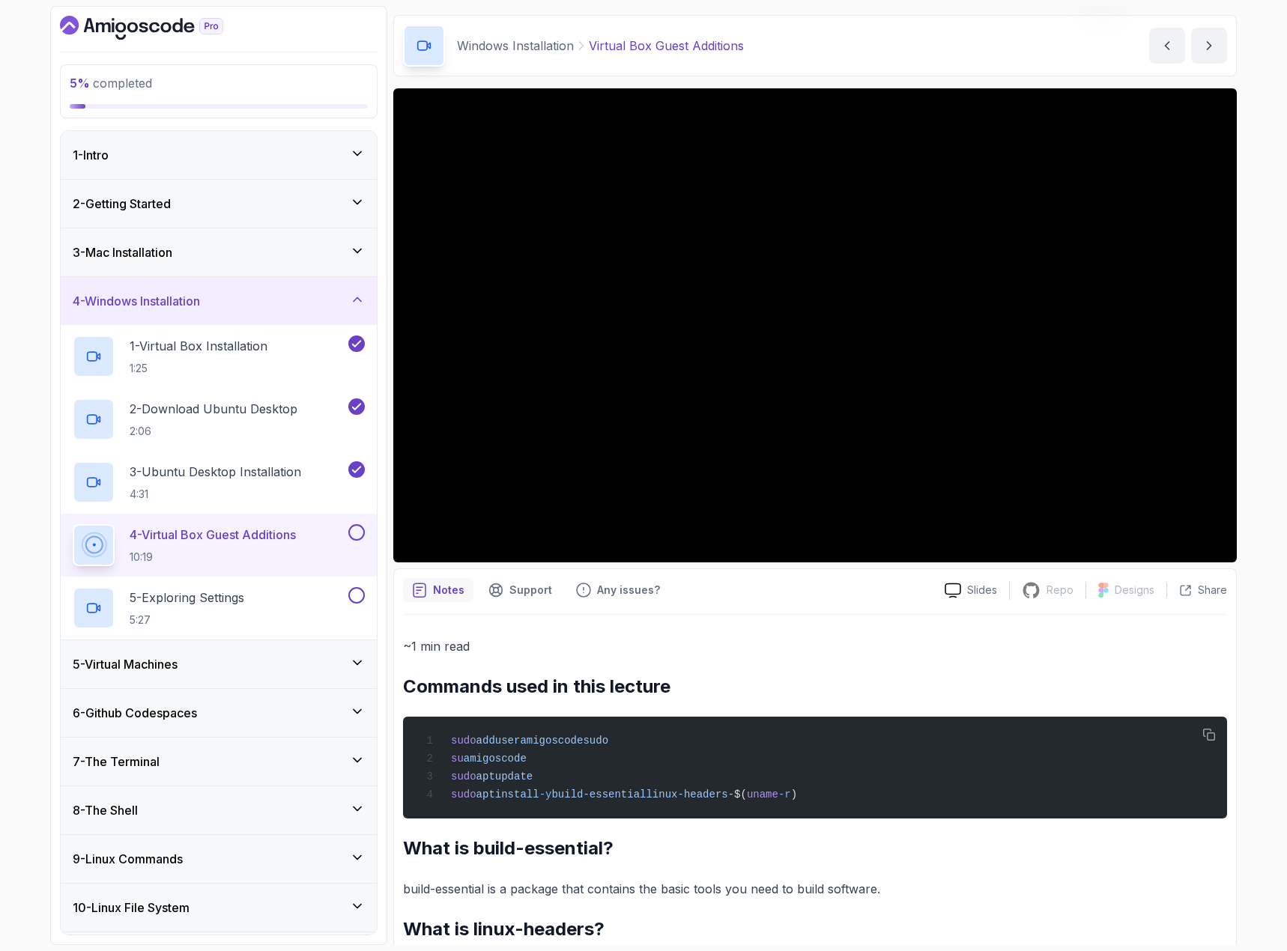
click at [795, 686] on h2 "Commands used in this lecture" at bounding box center [815, 687] width 824 height 24
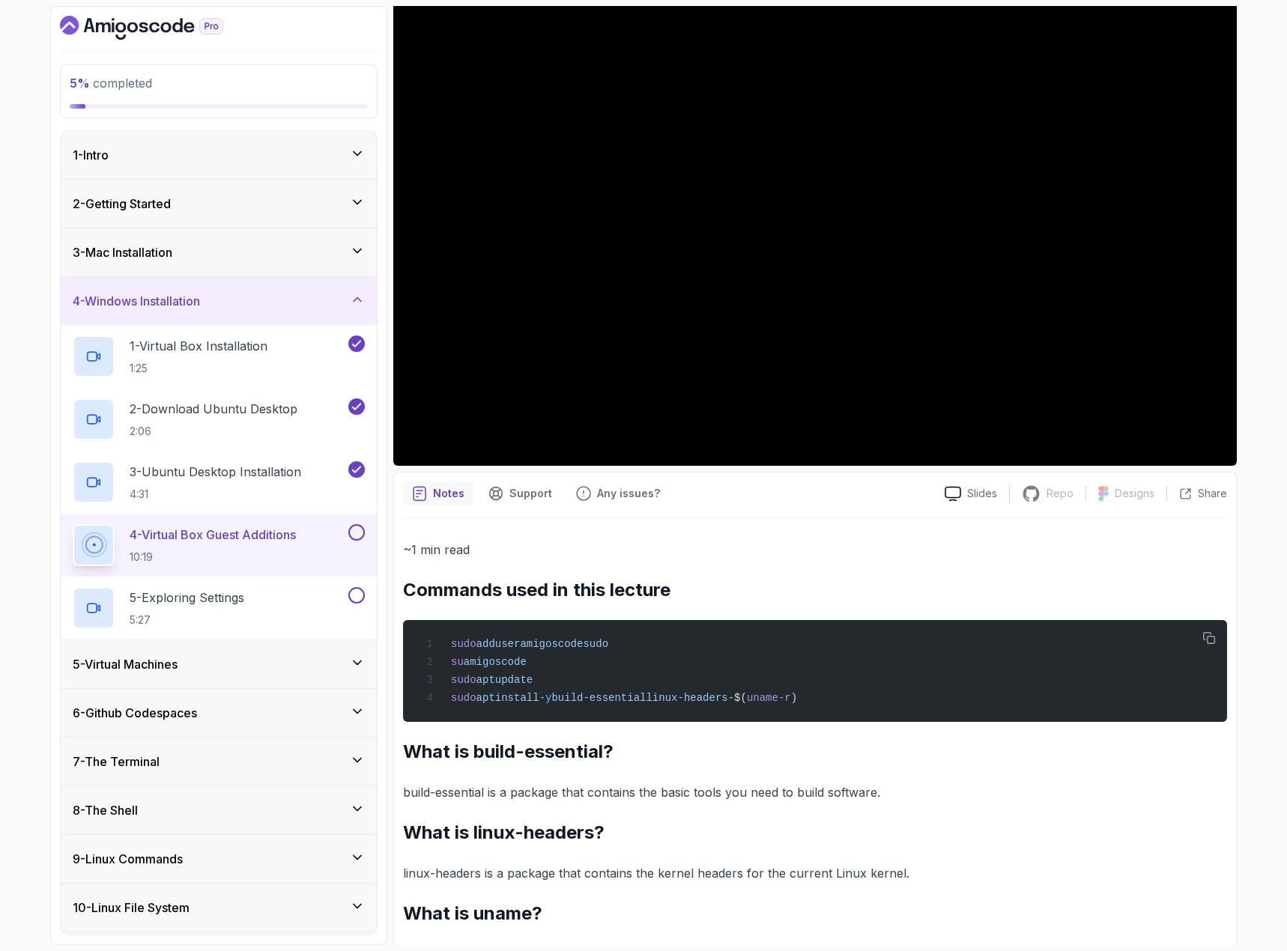
scroll to position [0, 0]
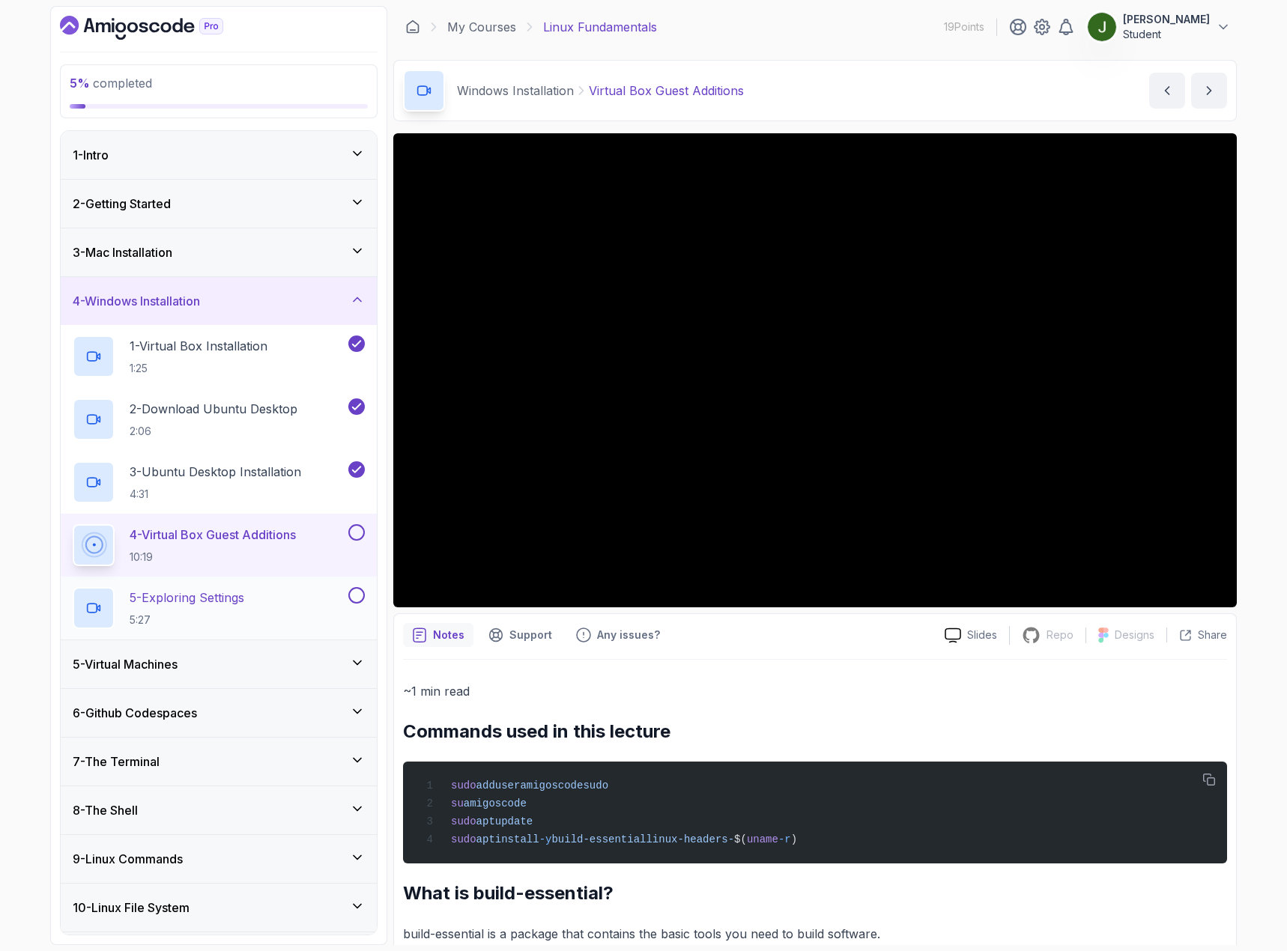
click at [134, 613] on p "5:27" at bounding box center [187, 620] width 115 height 15
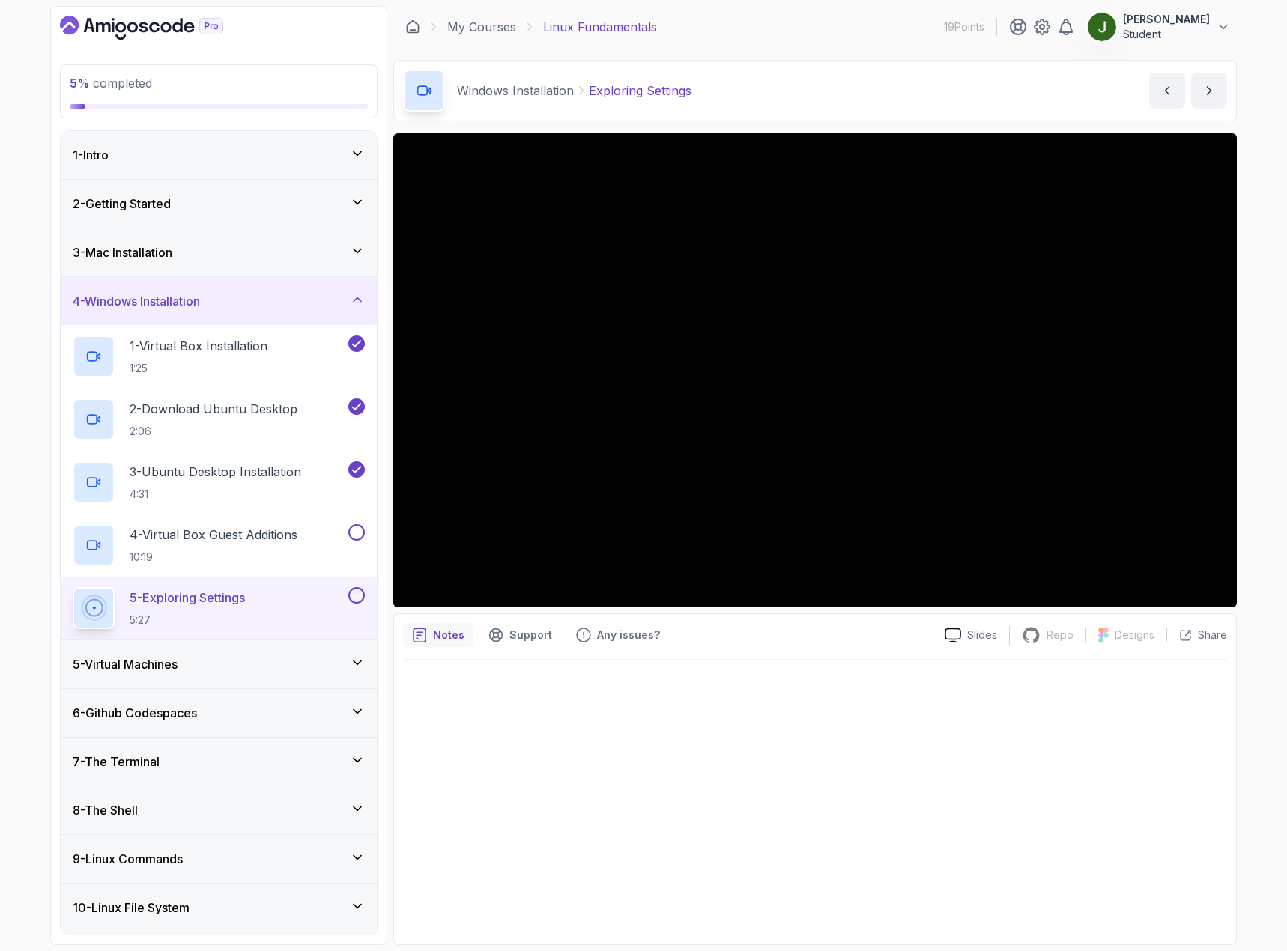
click at [205, 671] on div "5 - Virtual Machines" at bounding box center [219, 664] width 292 height 18
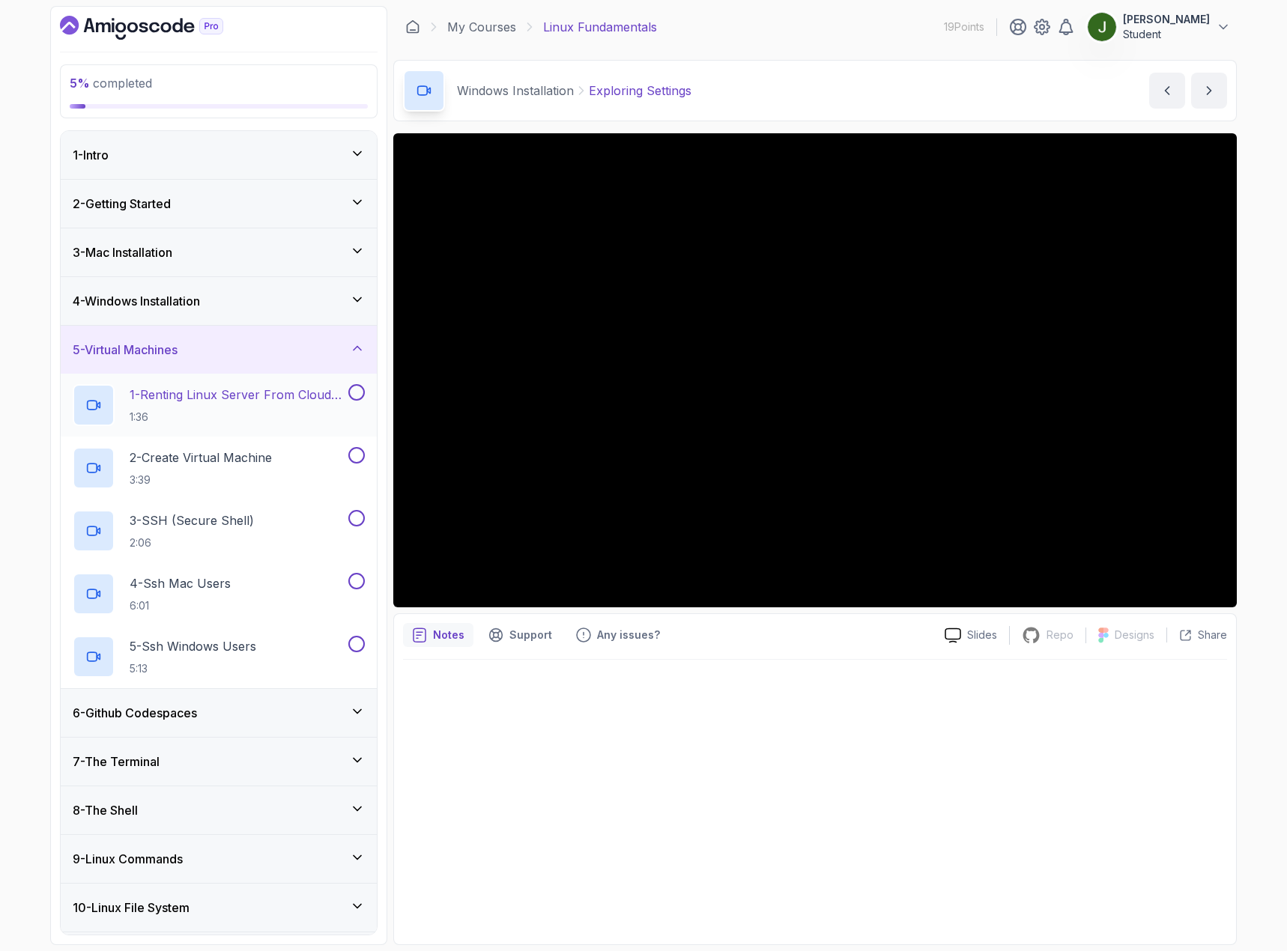
click at [243, 399] on p "1 - Renting Linux Server From Cloud Providers" at bounding box center [238, 395] width 216 height 18
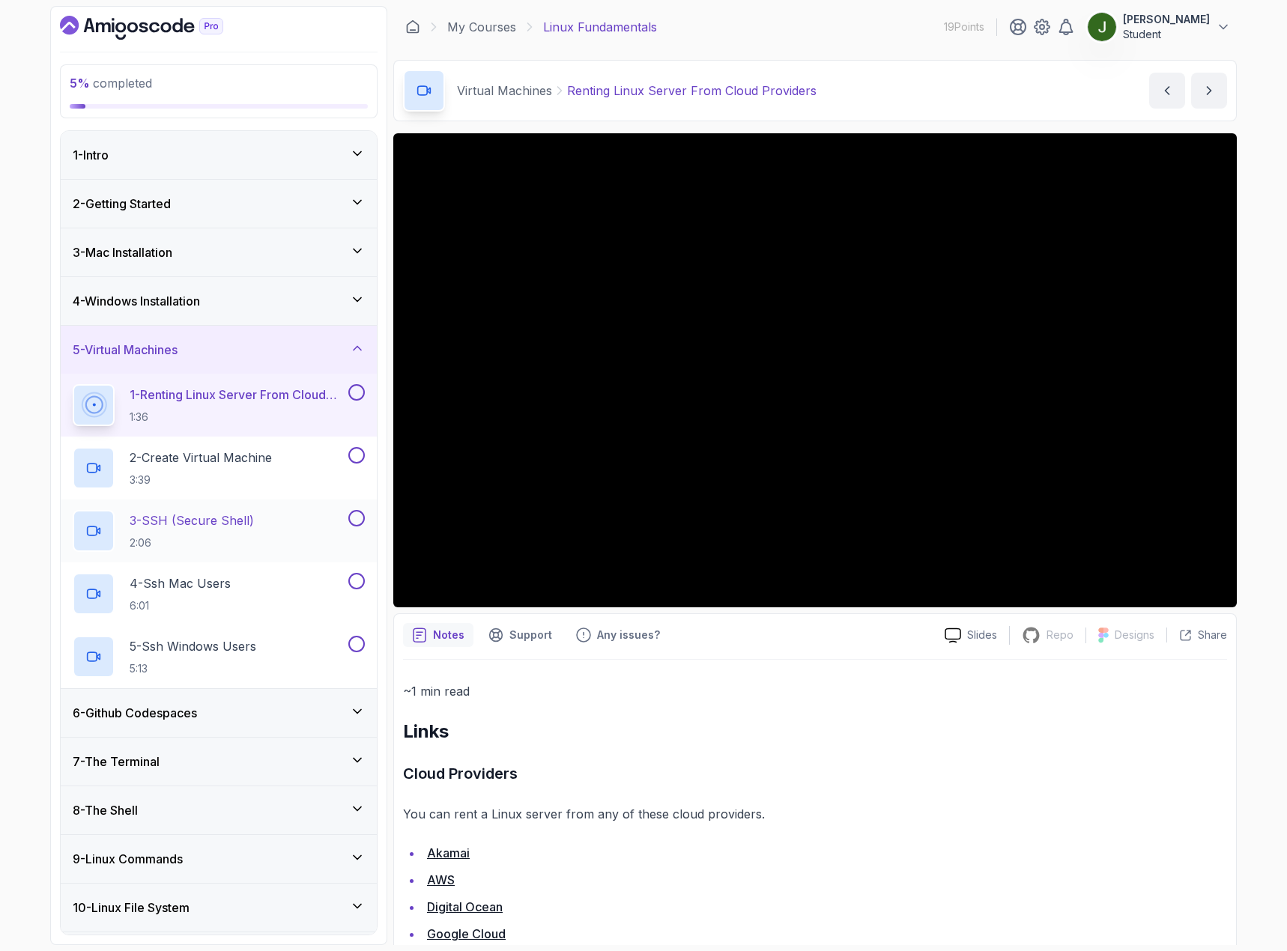
click at [226, 526] on p "3 - SSH (Secure Shell)" at bounding box center [192, 520] width 124 height 18
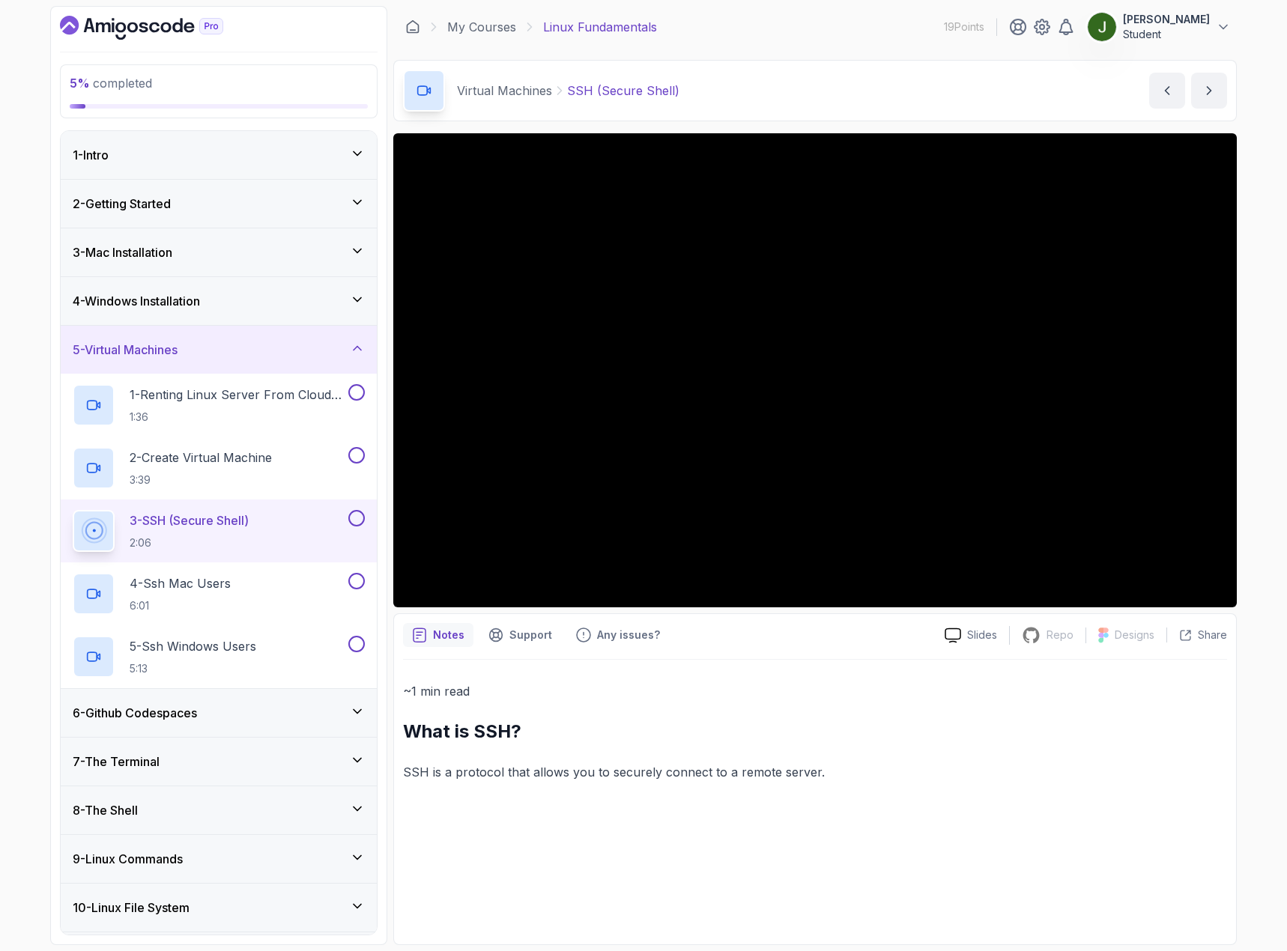
click at [192, 725] on div "6 - Github Codespaces" at bounding box center [219, 713] width 316 height 48
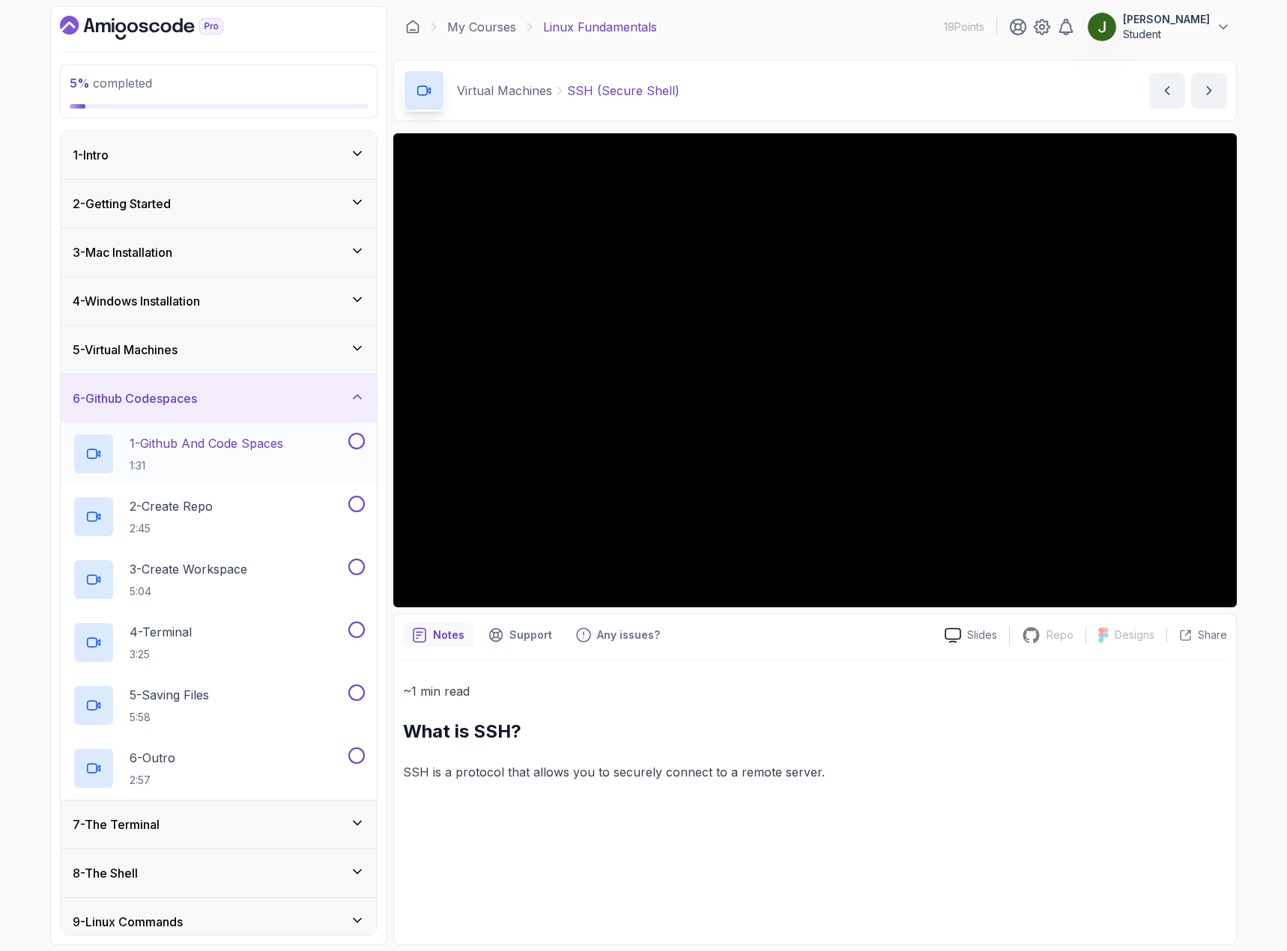
click at [207, 452] on h2 "1 - Github And Code Spaces 1:31" at bounding box center [207, 453] width 154 height 39
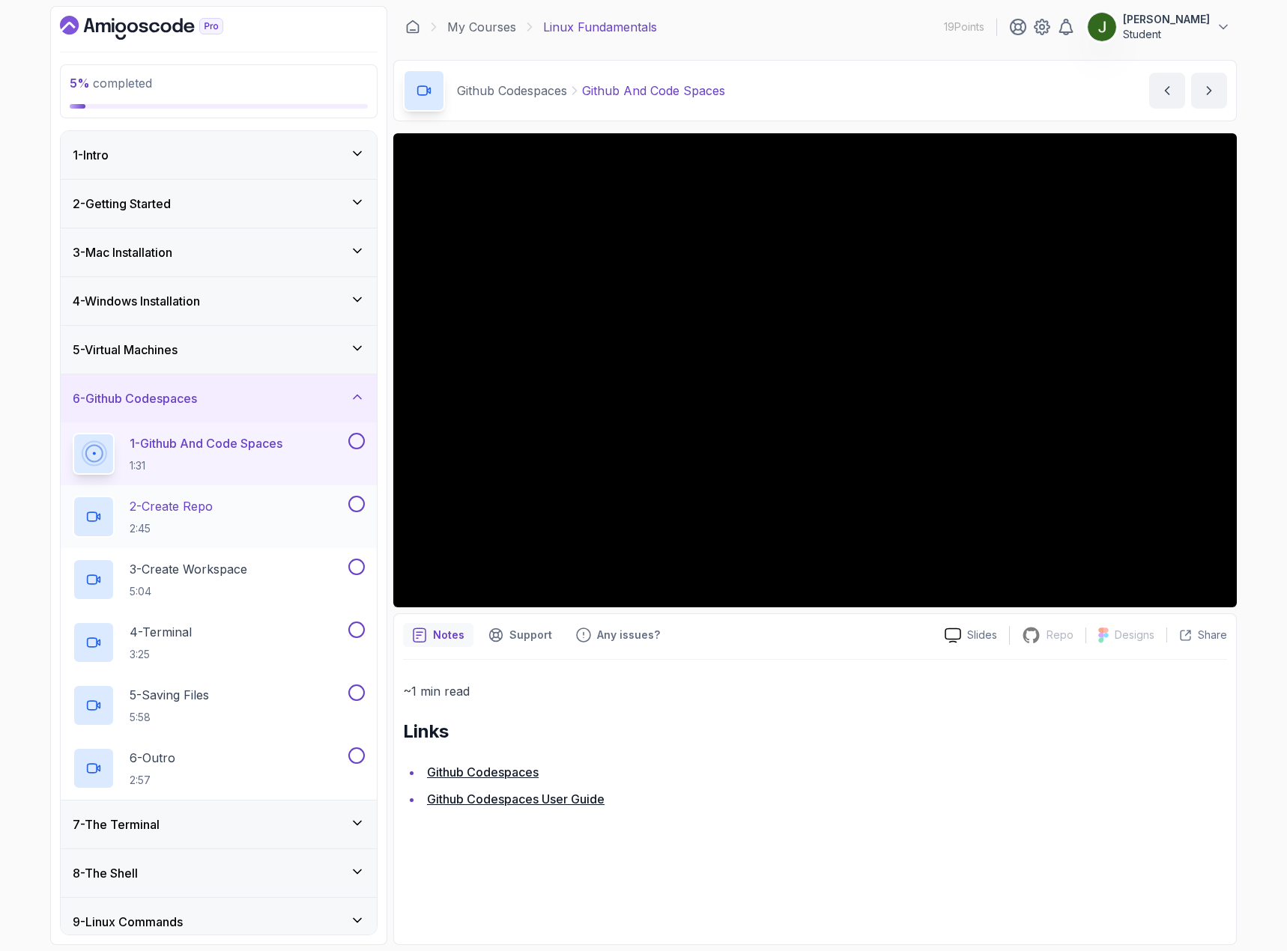
click at [174, 504] on p "2 - Create Repo" at bounding box center [171, 506] width 83 height 18
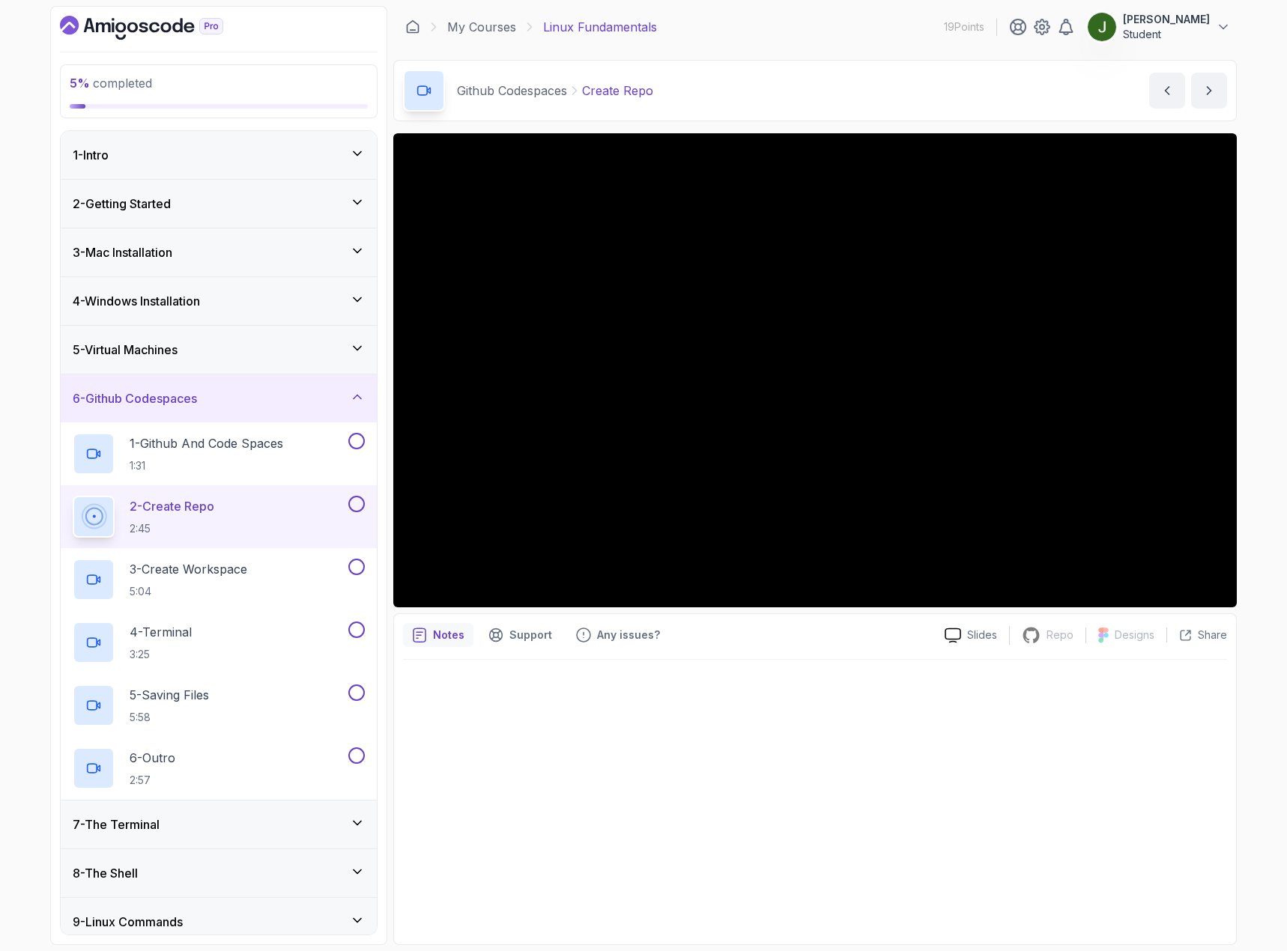
click at [201, 821] on div "7 - The Terminal" at bounding box center [219, 824] width 292 height 18
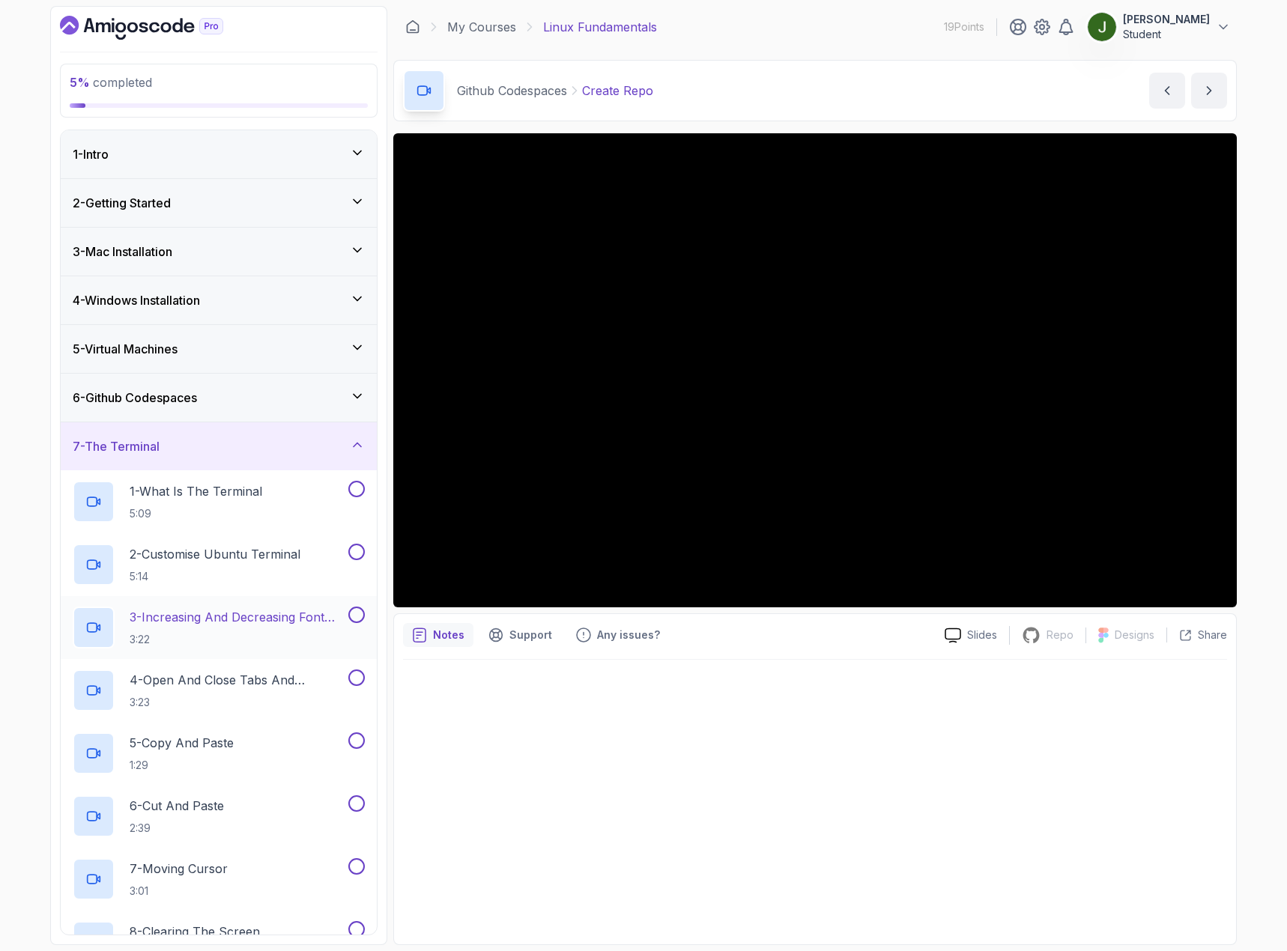
click at [218, 622] on p "3 - Increasing And Decreasing Font Size" at bounding box center [238, 617] width 216 height 18
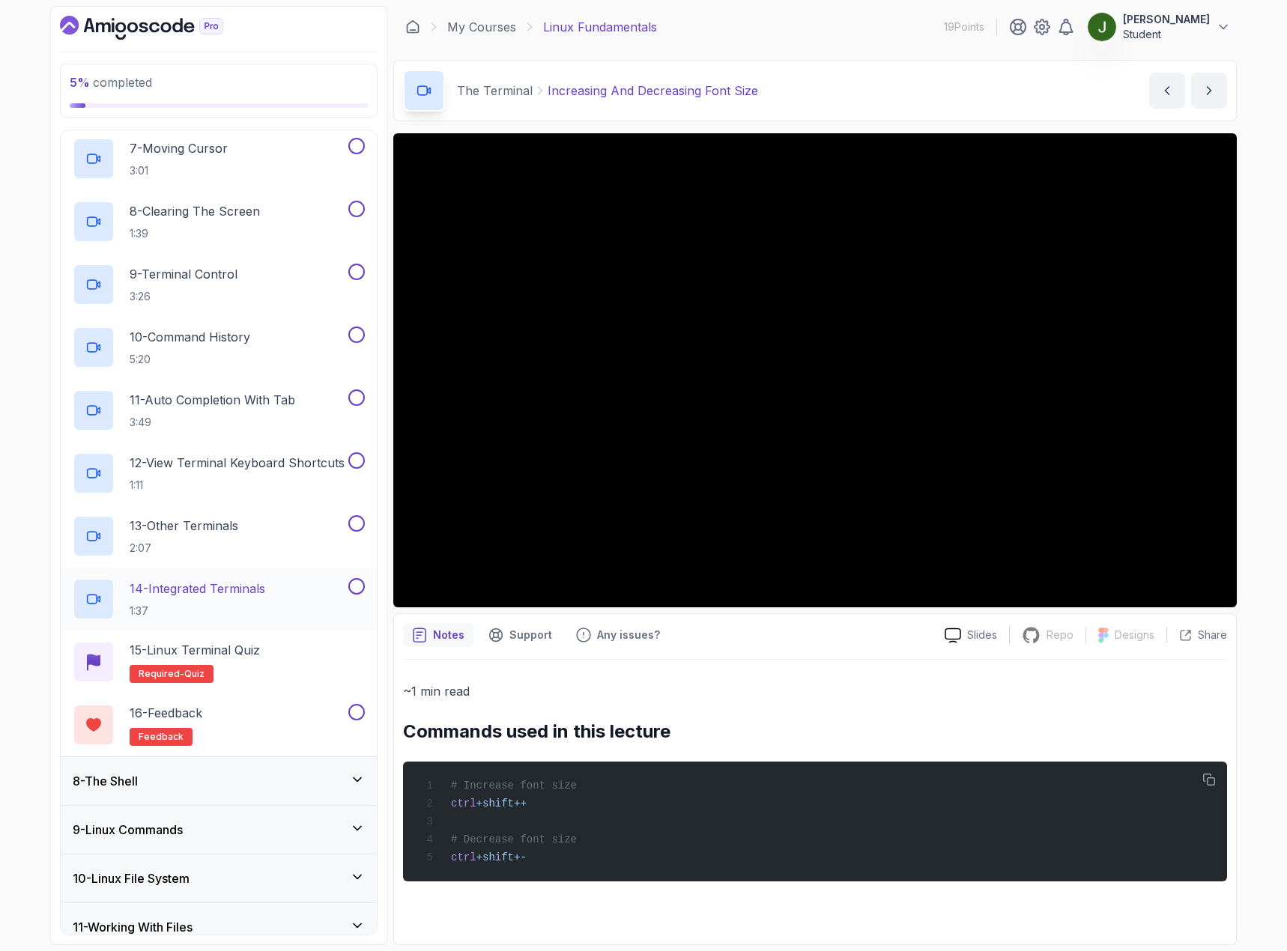
scroll to position [749, 0]
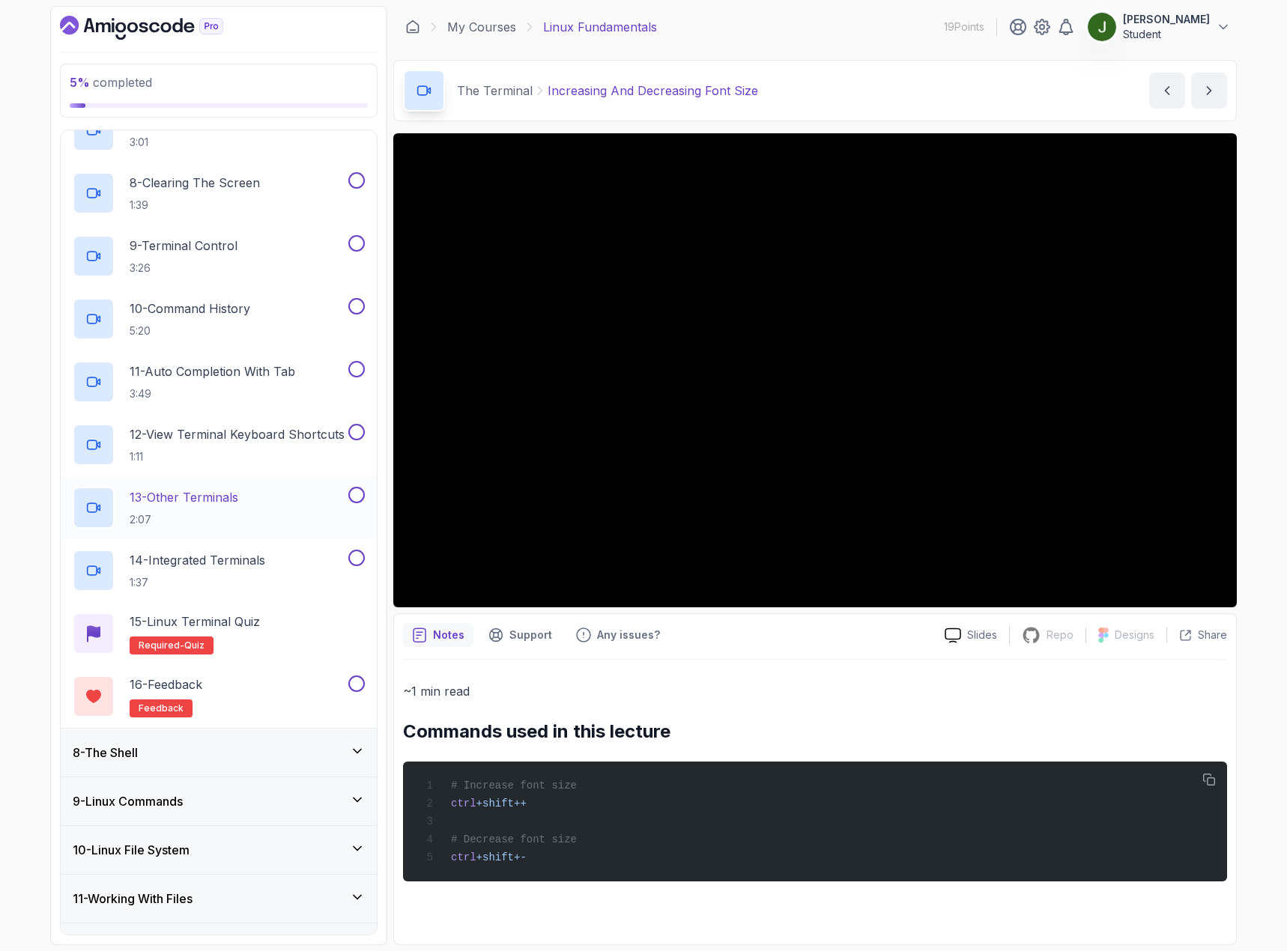
click at [216, 496] on p "13 - Other Terminals" at bounding box center [184, 497] width 109 height 18
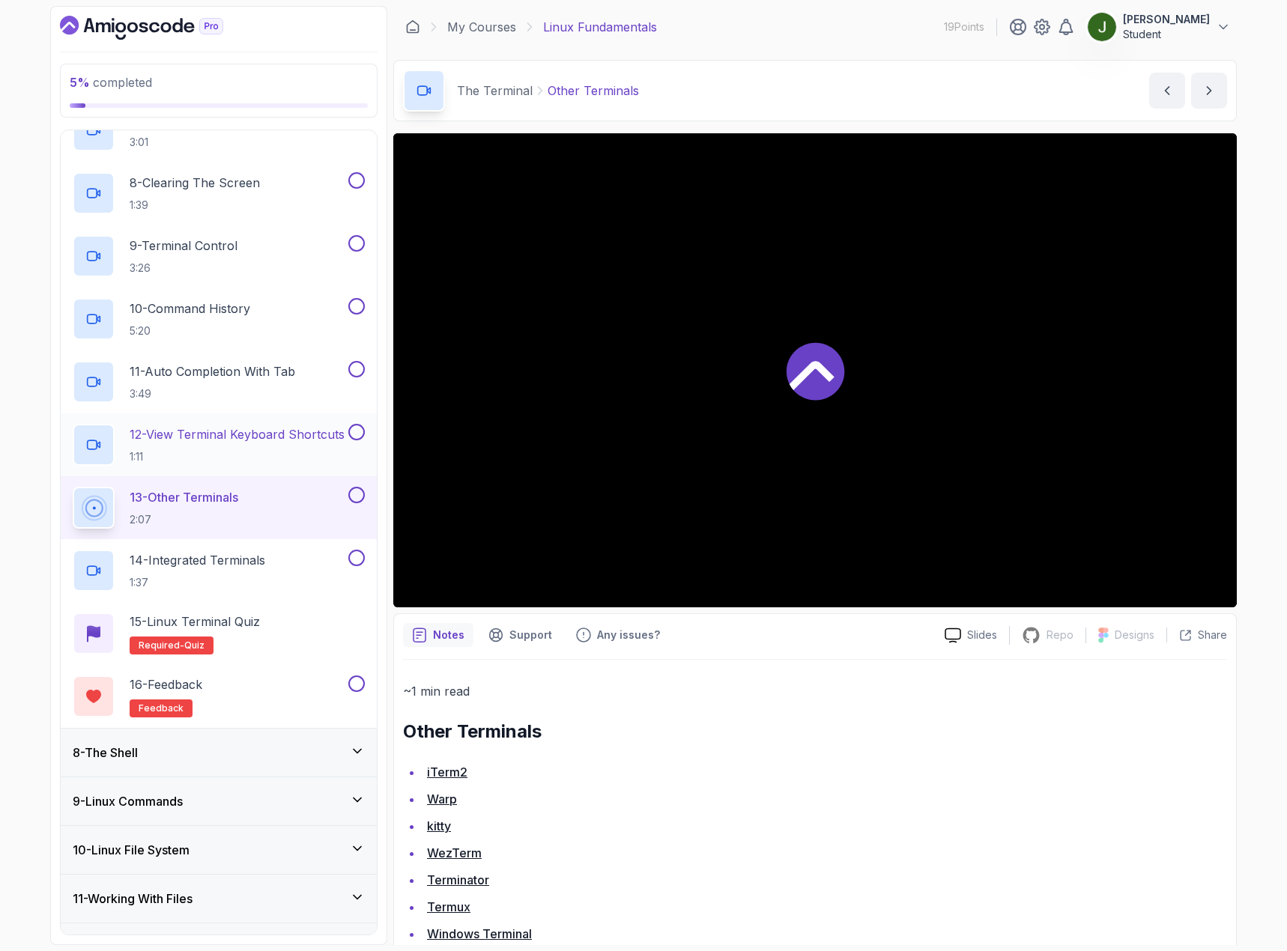
click at [219, 428] on p "12 - View Terminal Keyboard Shortcuts" at bounding box center [237, 434] width 215 height 18
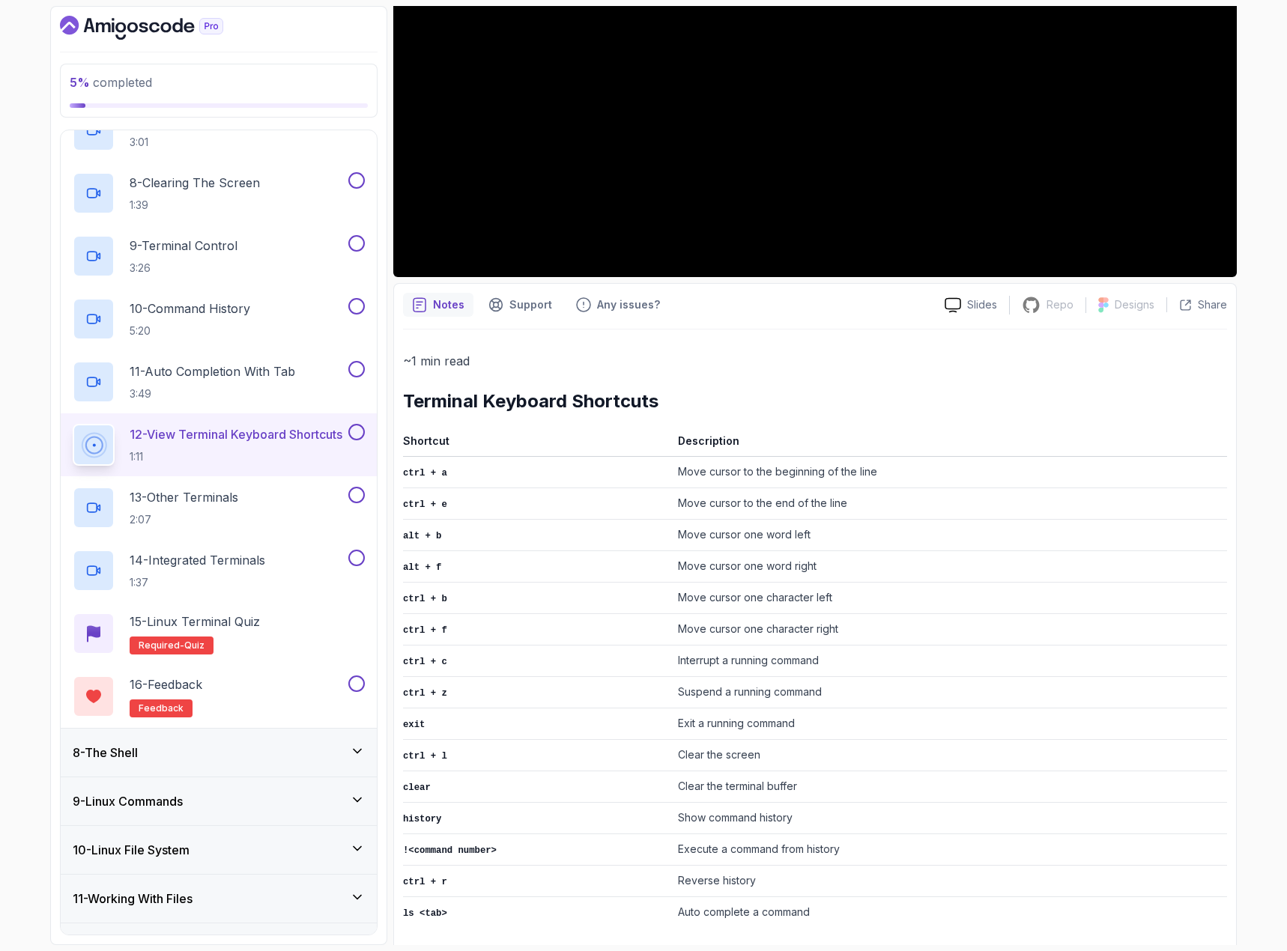
scroll to position [332, 0]
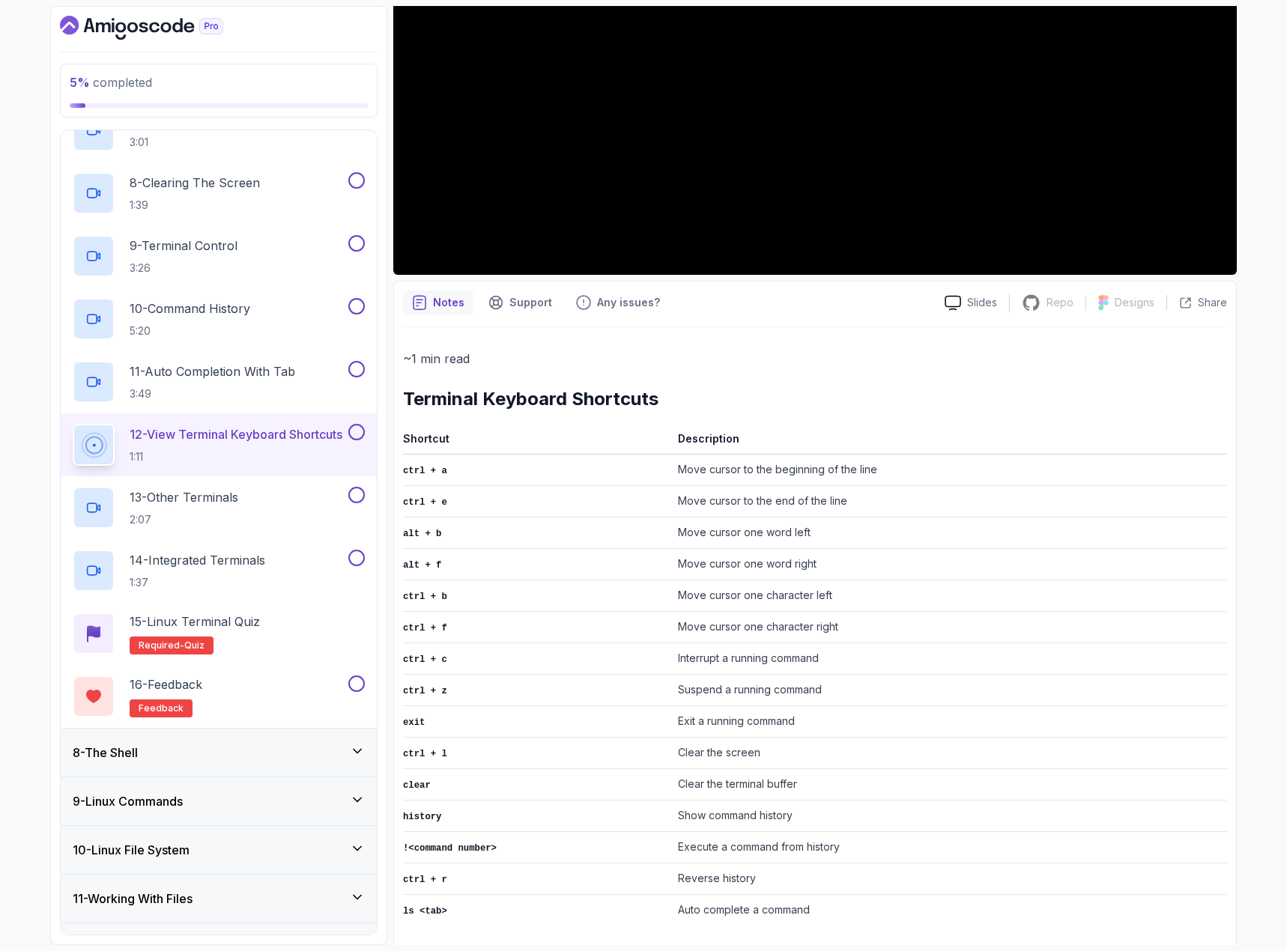
click at [207, 873] on div "10 - Linux File System" at bounding box center [219, 850] width 316 height 48
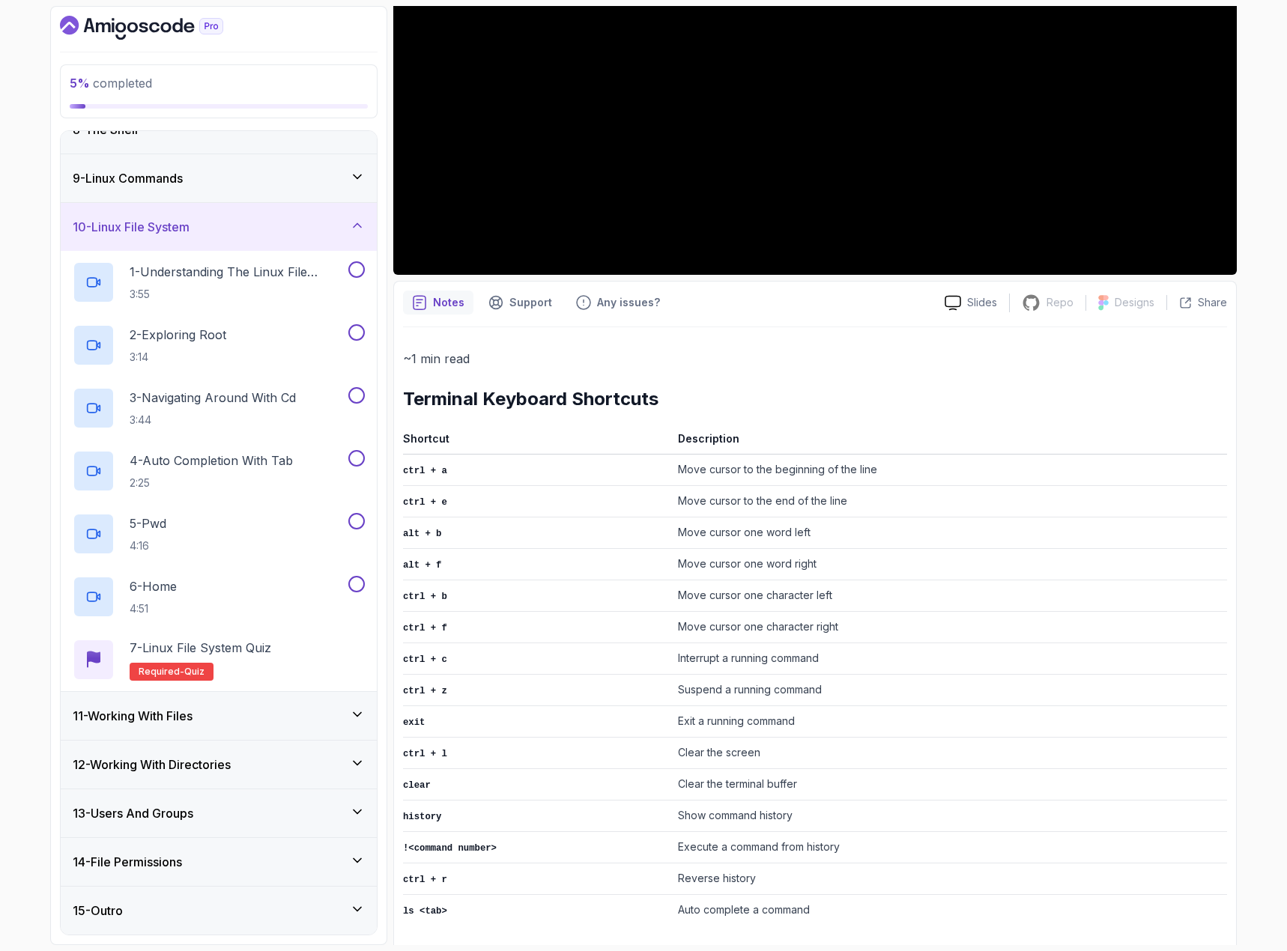
scroll to position [0, 0]
